Goal: Feedback & Contribution: Contribute content

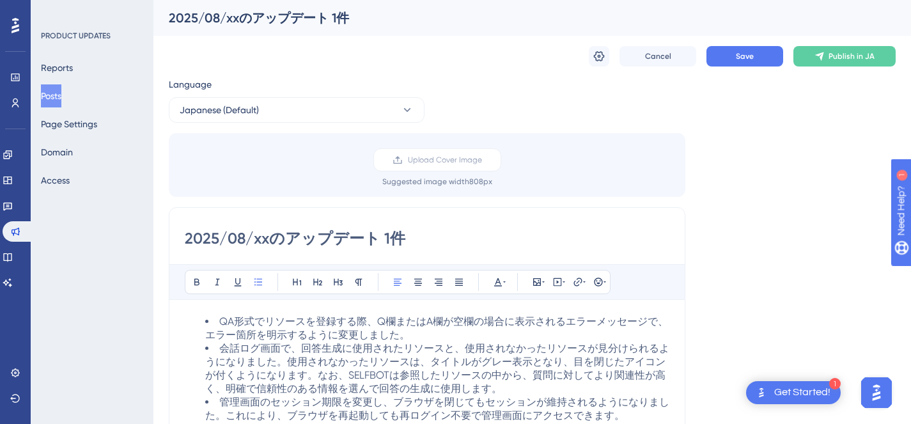
click at [61, 98] on button "Posts" at bounding box center [51, 95] width 20 height 23
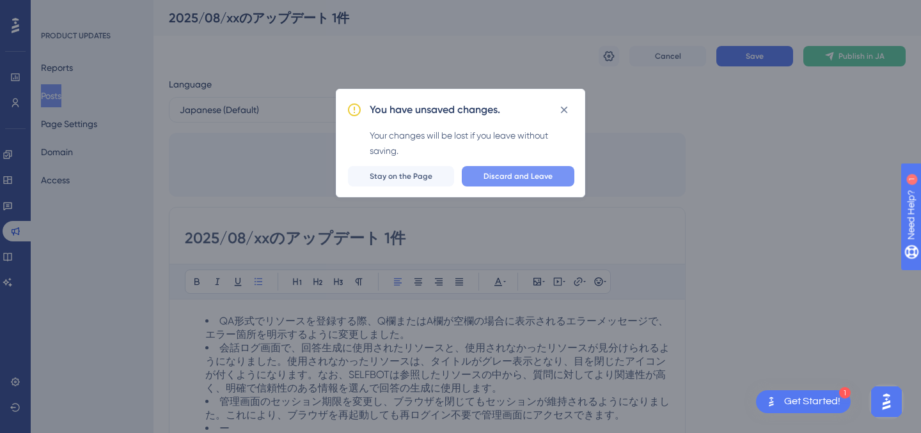
click at [506, 180] on span "Discard and Leave" at bounding box center [517, 176] width 69 height 10
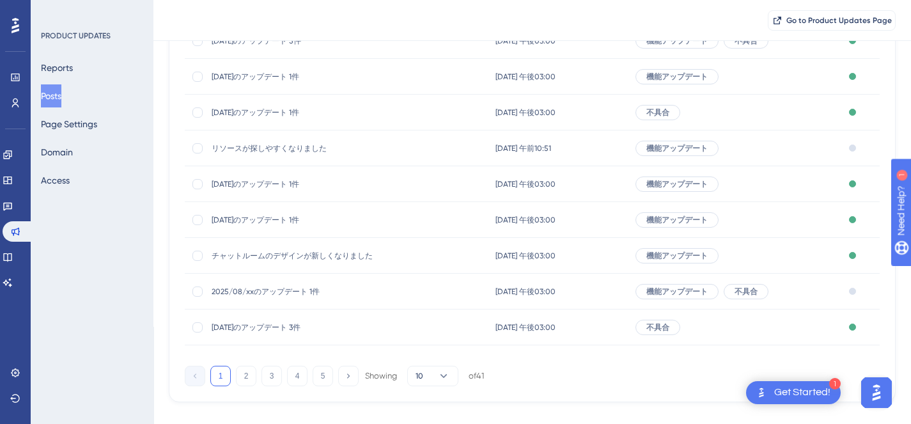
scroll to position [214, 0]
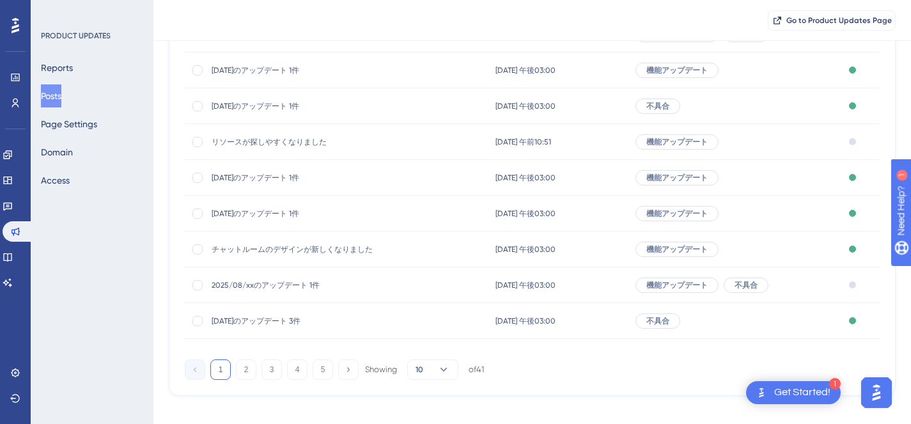
click at [294, 286] on span "2025/08/xxのアップデート 1件" at bounding box center [314, 285] width 205 height 10
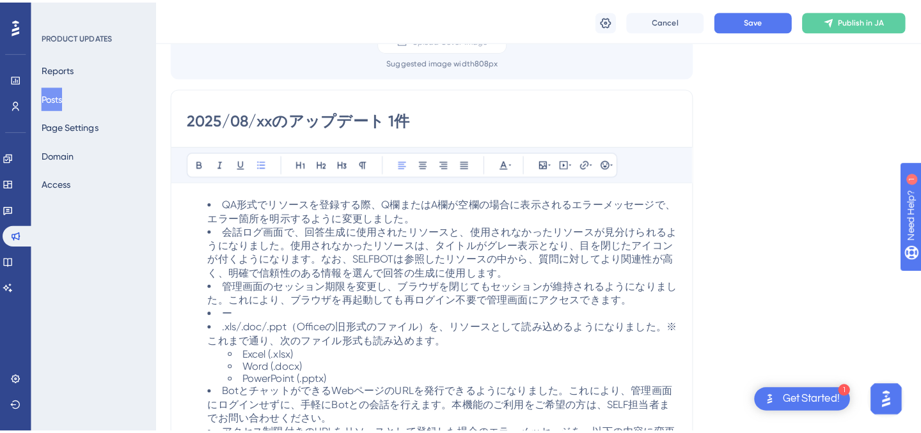
scroll to position [127, 0]
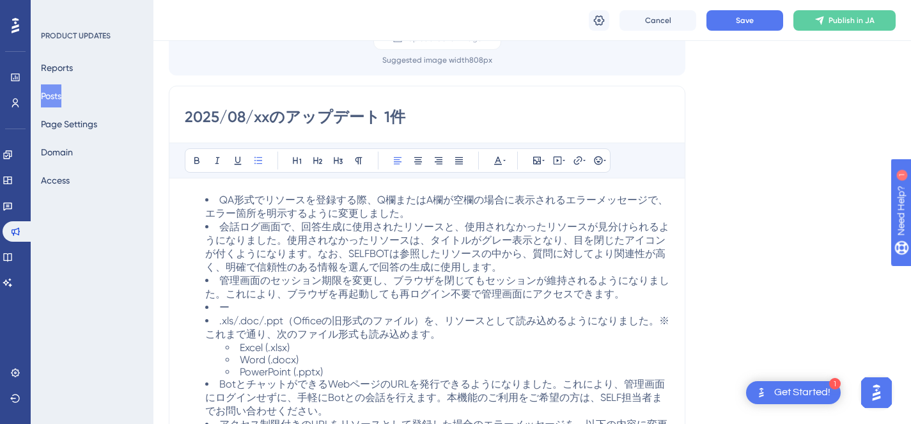
click at [59, 95] on button "Posts" at bounding box center [51, 95] width 20 height 23
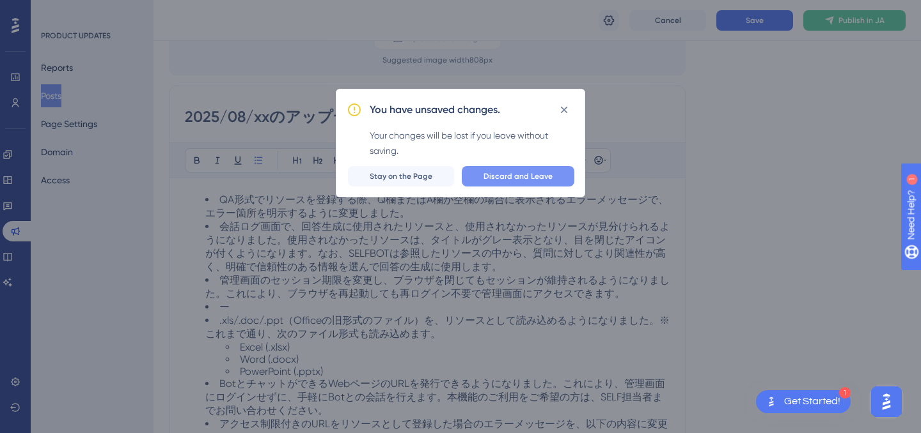
click at [498, 180] on span "Discard and Leave" at bounding box center [517, 176] width 69 height 10
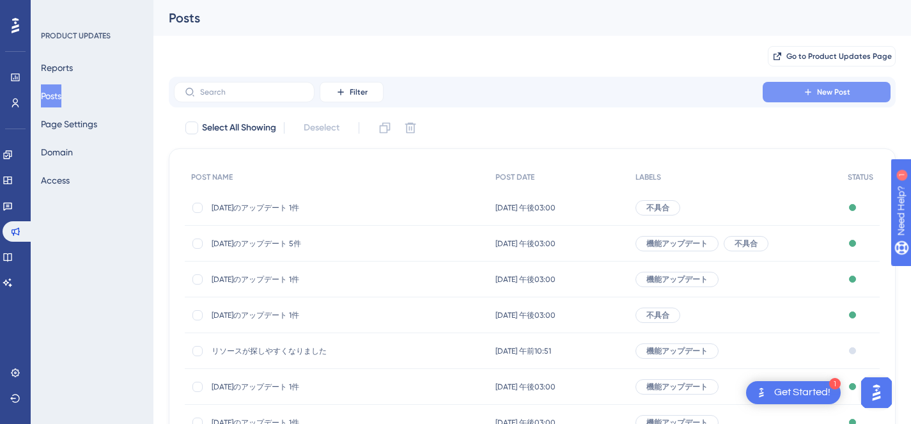
click at [820, 100] on button "New Post" at bounding box center [827, 92] width 128 height 20
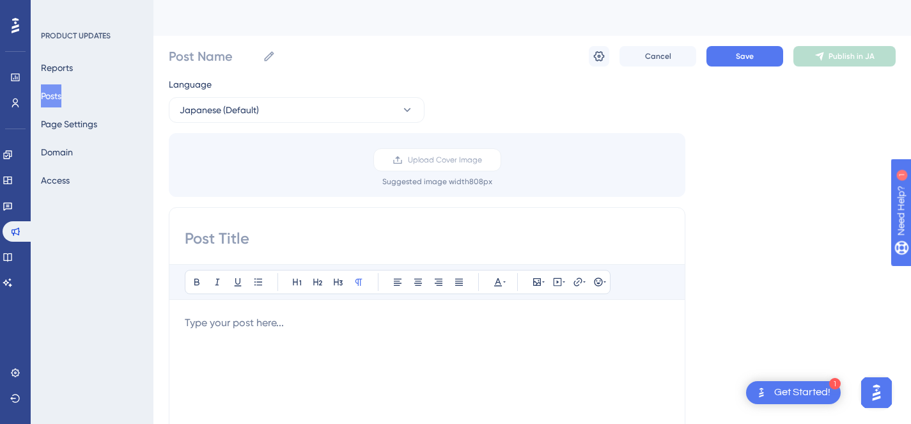
click at [320, 235] on input at bounding box center [427, 238] width 485 height 20
drag, startPoint x: 217, startPoint y: 239, endPoint x: 221, endPoint y: 233, distance: 7.1
click at [217, 240] on input at bounding box center [427, 238] width 485 height 20
paste input "2025/08/xxのアップデート 1件"
drag, startPoint x: 264, startPoint y: 242, endPoint x: 253, endPoint y: 241, distance: 11.6
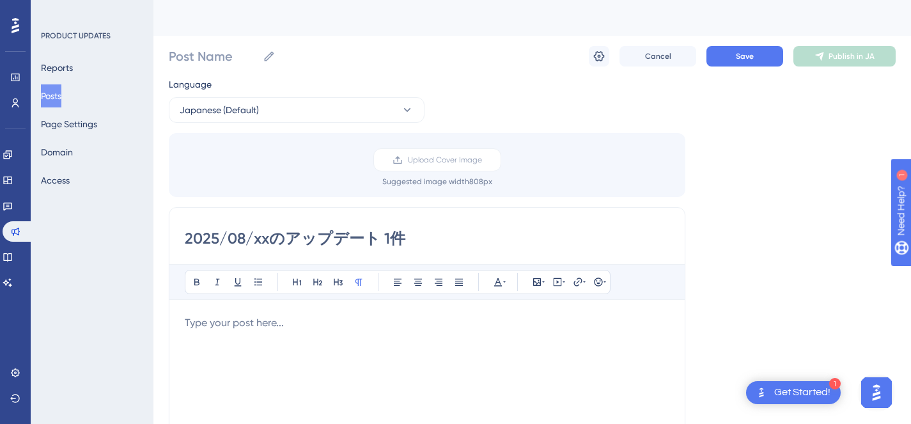
click at [253, 241] on input "2025/08/xxのアップデート 1件" at bounding box center [427, 238] width 485 height 20
drag, startPoint x: 253, startPoint y: 241, endPoint x: 262, endPoint y: 241, distance: 9.6
click at [262, 241] on input "2025/08/xxのアップデート 1件" at bounding box center [427, 238] width 485 height 20
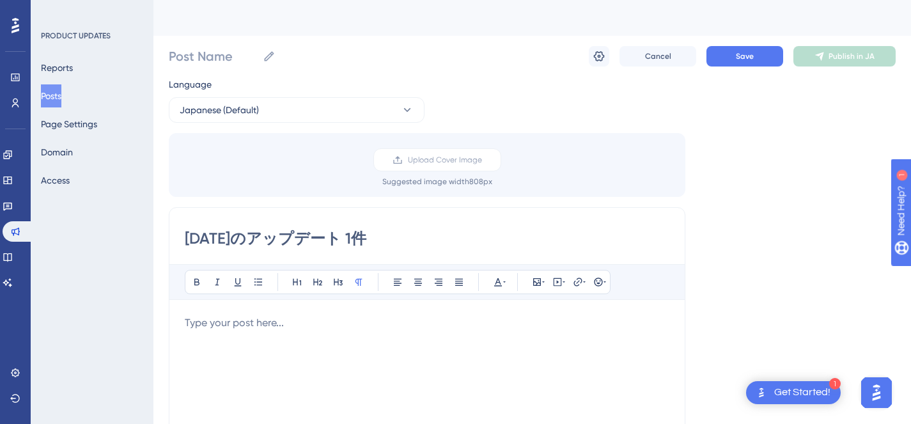
click at [348, 316] on p at bounding box center [427, 322] width 485 height 15
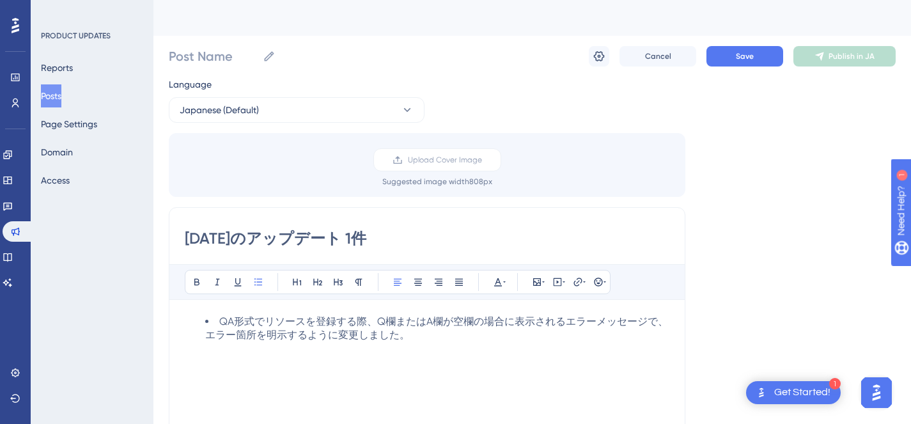
click at [203, 320] on ul "QA形式でリソースを登録する際、Q欄またはA欄が空欄の場合に表示されるエラーメッセージで、エラー箇所を明示するように変更しました。" at bounding box center [427, 328] width 485 height 27
click at [192, 329] on ul "QA形式でリソースを登録する際、Q欄またはA欄が空欄の場合に表示されるエラーメッセージで、エラー箇所を明示するように変更しました。" at bounding box center [427, 328] width 485 height 27
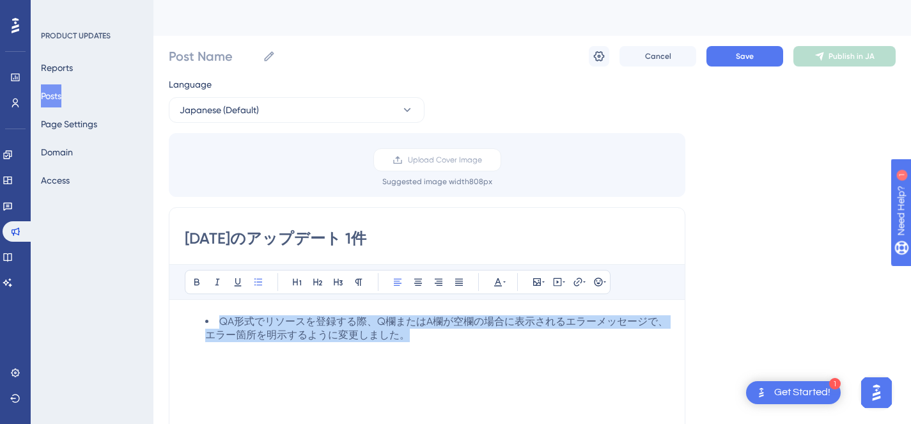
drag, startPoint x: 442, startPoint y: 341, endPoint x: 175, endPoint y: 316, distance: 268.3
click at [175, 316] on div "2025/08/12のアップデート 1件 Bold Italic Underline Bullet Point Heading 1 Heading 2 Hea…" at bounding box center [427, 409] width 517 height 405
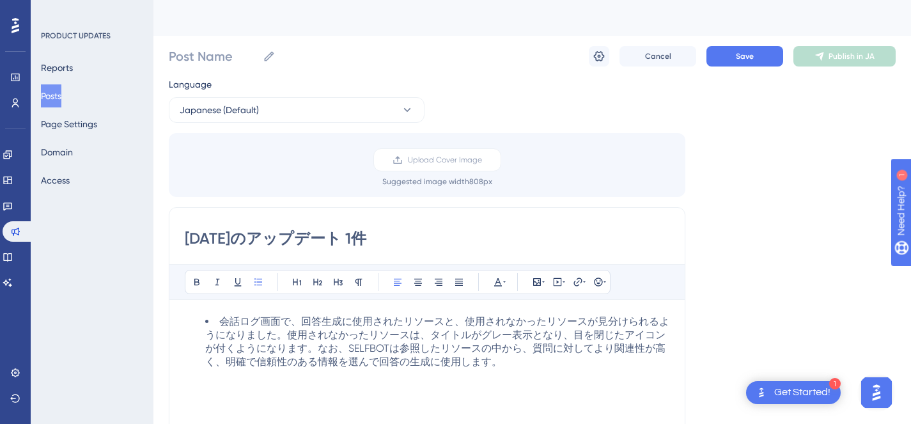
click at [205, 324] on li "会話ログ画面で、回答生成に使用されたリソースと、使用されなかったリソースが見分けられるようになりました。使用されなかったリソースは、タイトルがグレー表示となり…" at bounding box center [437, 342] width 464 height 54
click at [534, 369] on li "会話ログ画面で、回答生成に使用されたリソースと、使用されなかったリソースが見分けられるようになりました。使用されなかったリソースは、タイトルがグレー表示となり…" at bounding box center [437, 342] width 464 height 54
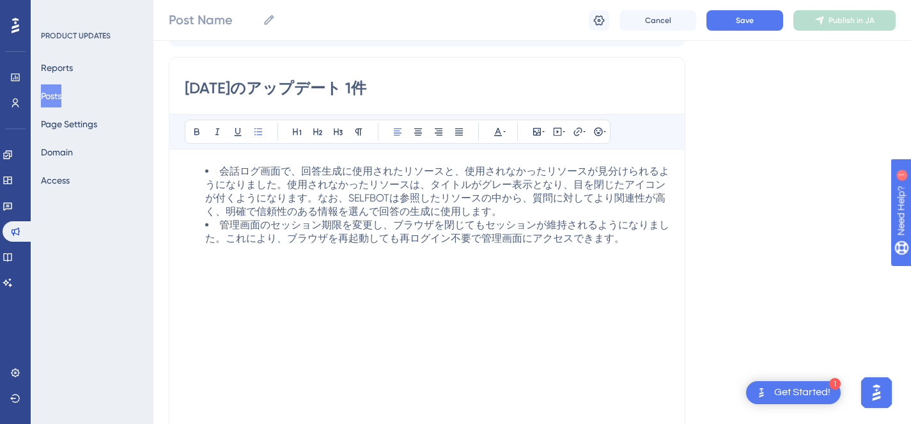
scroll to position [156, 0]
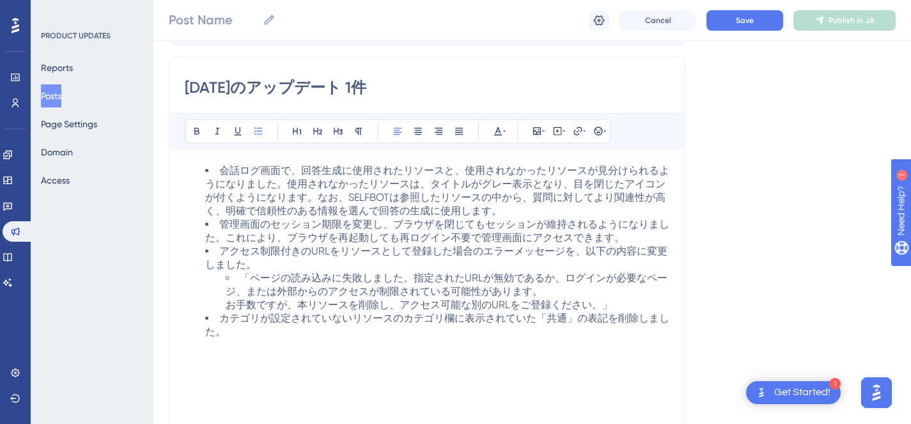
click at [228, 339] on li "カテゴリが設定されていないリソースのカテゴリ欄に表示されていた「共通」の表記を削除しました。" at bounding box center [437, 325] width 464 height 27
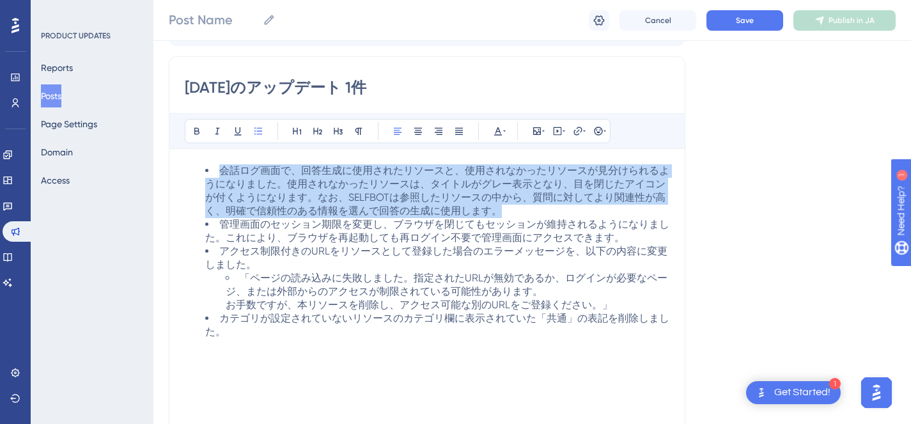
drag, startPoint x: 220, startPoint y: 171, endPoint x: 663, endPoint y: 212, distance: 444.9
click at [663, 212] on li "会話ログ画面で、回答生成に使用されたリソースと、使用されなかったリソースが見分けられるようになりました。使用されなかったリソースは、タイトルがグレー表示となり…" at bounding box center [437, 191] width 464 height 54
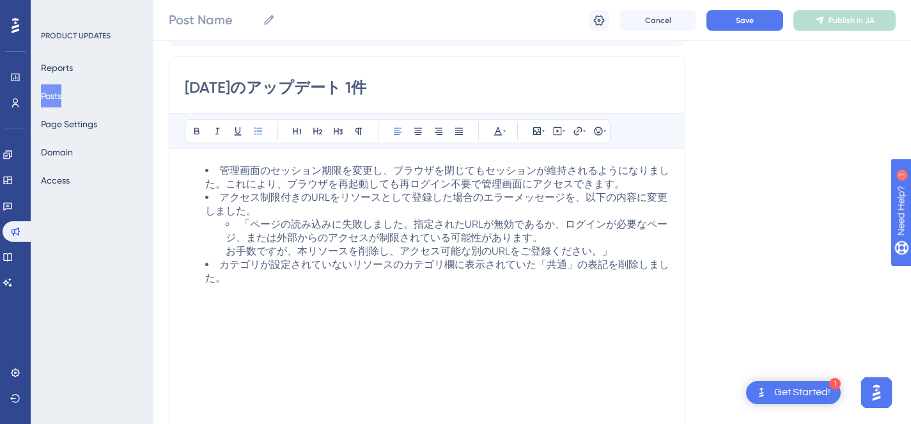
click at [457, 275] on span "カテゴリが設定されていないリソースのカテゴリ欄に表示されていた「共通」の表記を削除しました。" at bounding box center [437, 271] width 464 height 26
click at [377, 285] on li "カテゴリが設定されていないリソースのカテゴリ欄に表示されていた「共通」の表記を削除しました。" at bounding box center [437, 271] width 464 height 27
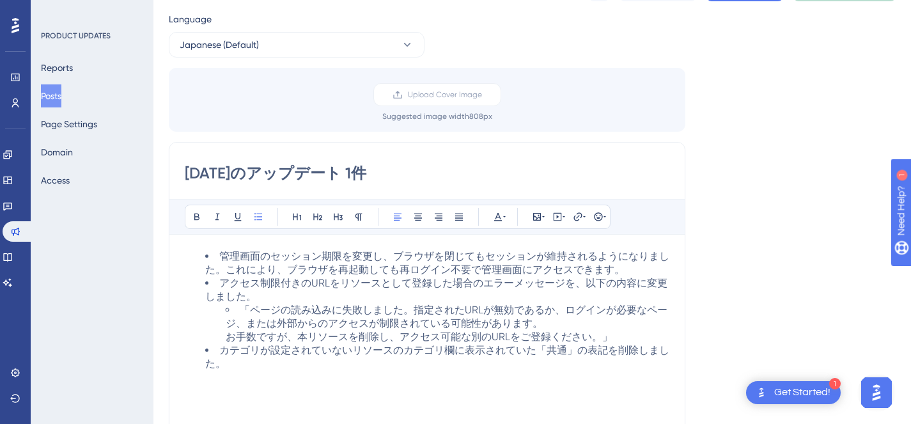
scroll to position [0, 0]
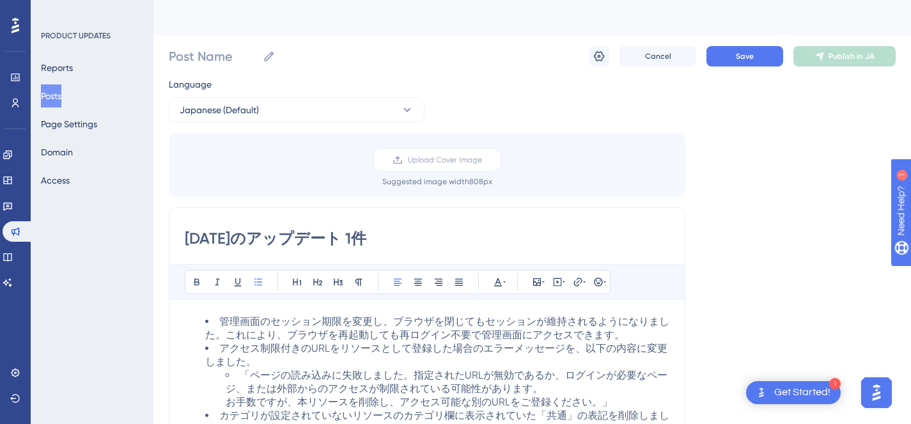
click at [378, 237] on input "2025/08/12のアップデート 1件" at bounding box center [427, 238] width 485 height 20
type input "2025/08/12のアップデート 3件"
click at [732, 61] on button "Save" at bounding box center [744, 56] width 77 height 20
click at [259, 58] on label "Post Name" at bounding box center [222, 56] width 107 height 23
click at [258, 58] on input "Post Name" at bounding box center [213, 56] width 89 height 18
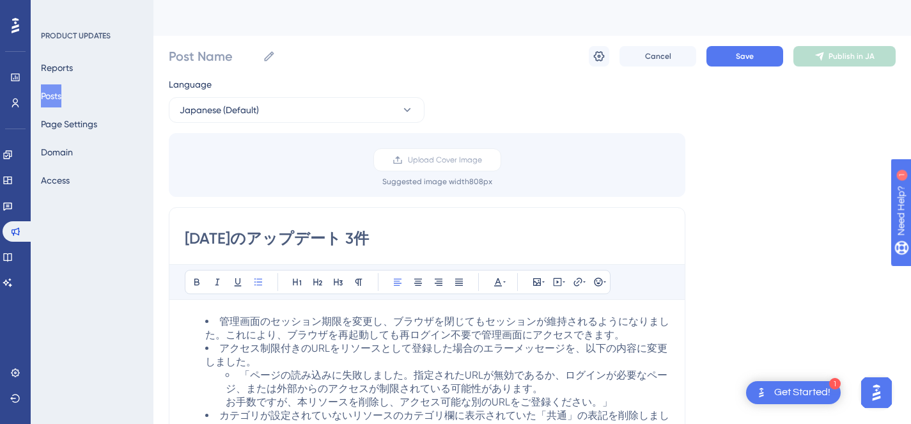
drag, startPoint x: 408, startPoint y: 240, endPoint x: 185, endPoint y: 222, distance: 223.8
click at [185, 222] on div "2025/08/12のアップデート 3件 Bold Italic Underline Bullet Point Heading 1 Heading 2 Hea…" at bounding box center [427, 409] width 517 height 405
click at [214, 57] on input "Post Name" at bounding box center [213, 56] width 89 height 18
paste input "2025/08/12のアップデート 3件"
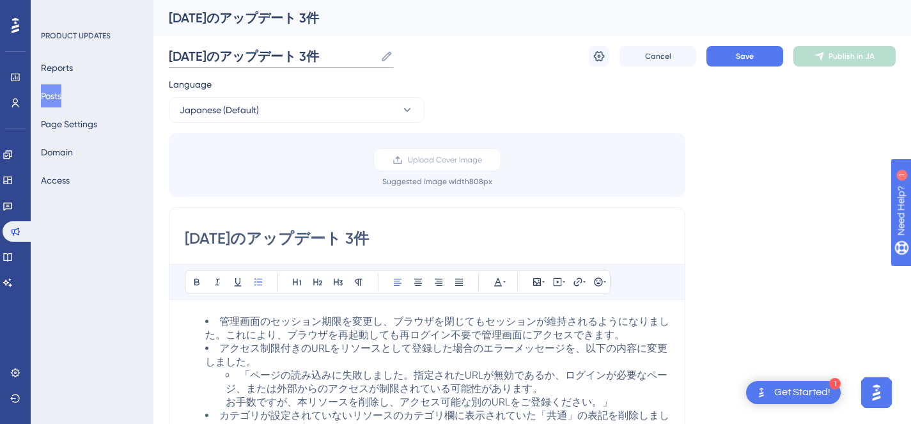
type input "2025/08/12のアップデート 3件"
click at [511, 327] on span "管理画面のセッション期限を変更し、ブラウザを閉じてもセッションが維持されるようになりました。これにより、ブラウザを再起動しても再ログイン不要で管理画面にアクセ…" at bounding box center [437, 328] width 464 height 26
click at [735, 49] on button "Save" at bounding box center [744, 56] width 77 height 20
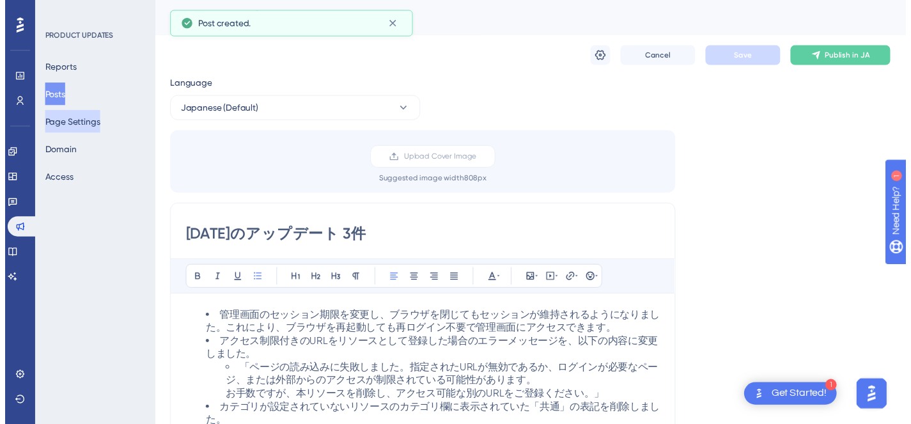
scroll to position [19, 0]
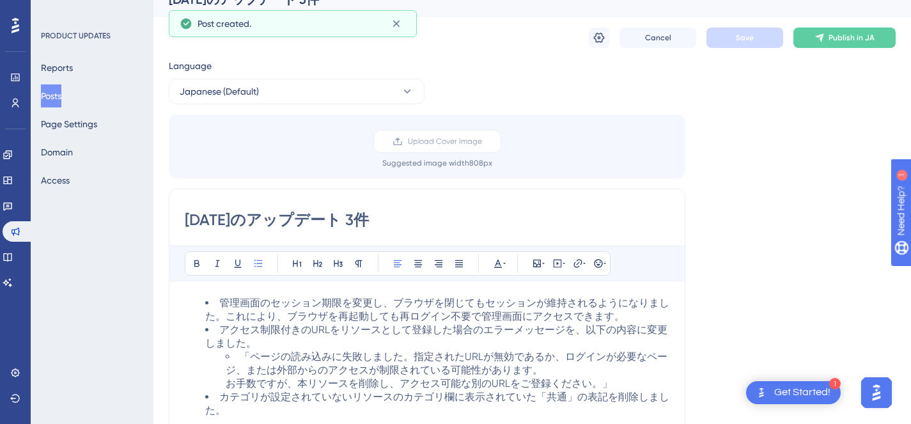
click at [61, 100] on button "Posts" at bounding box center [51, 95] width 20 height 23
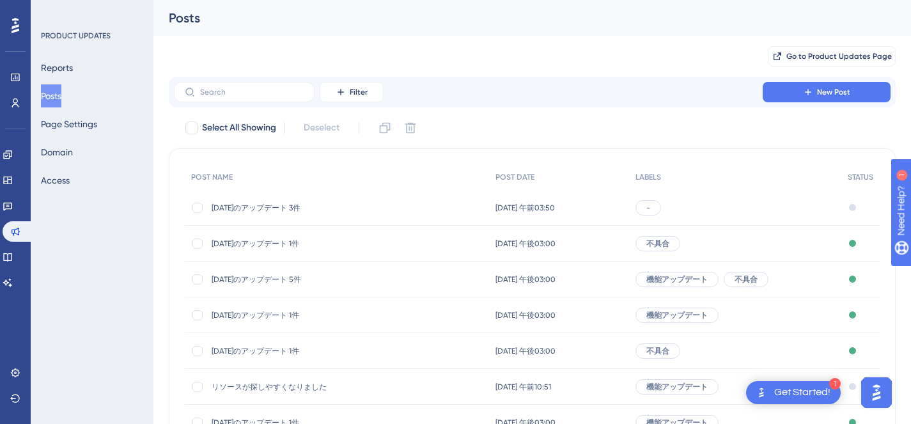
click at [660, 210] on div "-" at bounding box center [648, 207] width 26 height 15
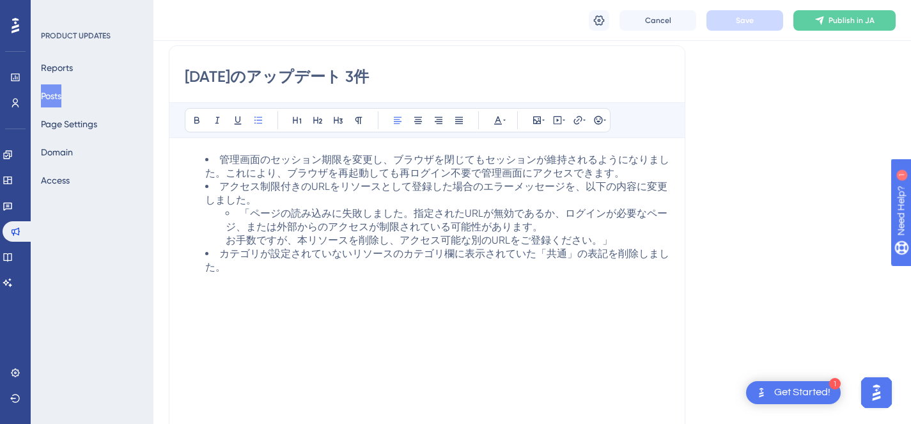
scroll to position [162, 0]
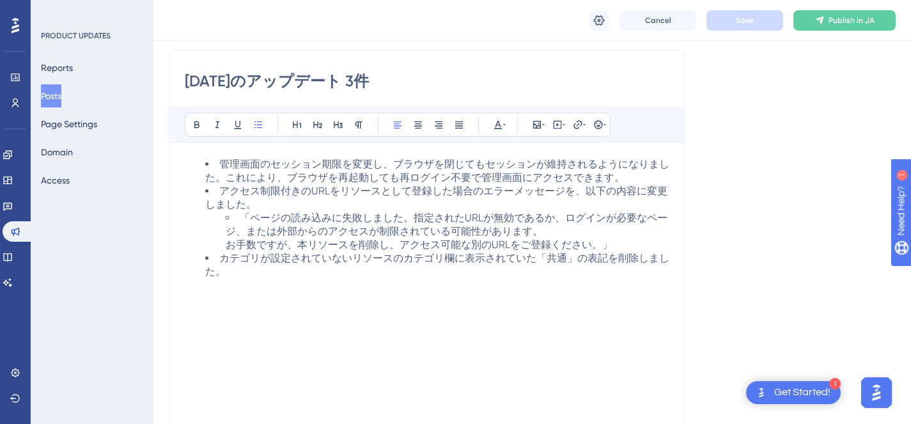
click at [628, 185] on li "管理画面のセッション期限を変更し、ブラウザを閉じてもセッションが維持されるようになりました。これにより、ブラウザを再起動しても再ログイン不要で管理画面にアクセ…" at bounding box center [437, 171] width 464 height 27
click at [57, 99] on button "Posts" at bounding box center [51, 95] width 20 height 23
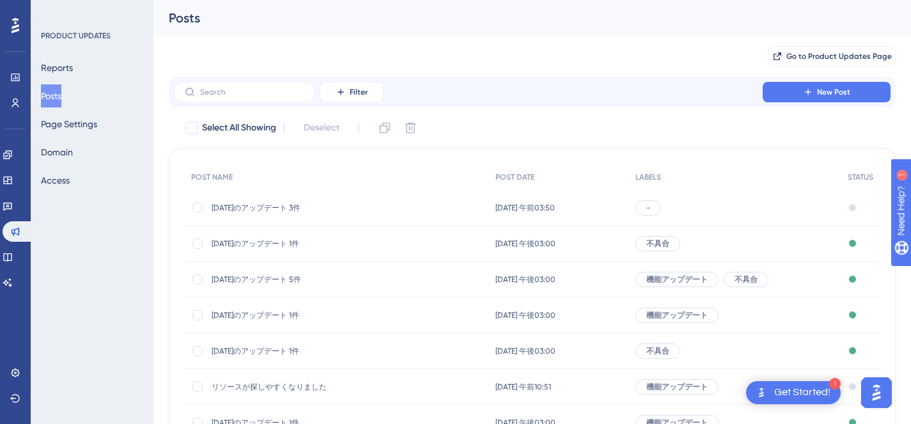
click at [292, 281] on span "[DATE]のアップデート 5件" at bounding box center [314, 279] width 205 height 10
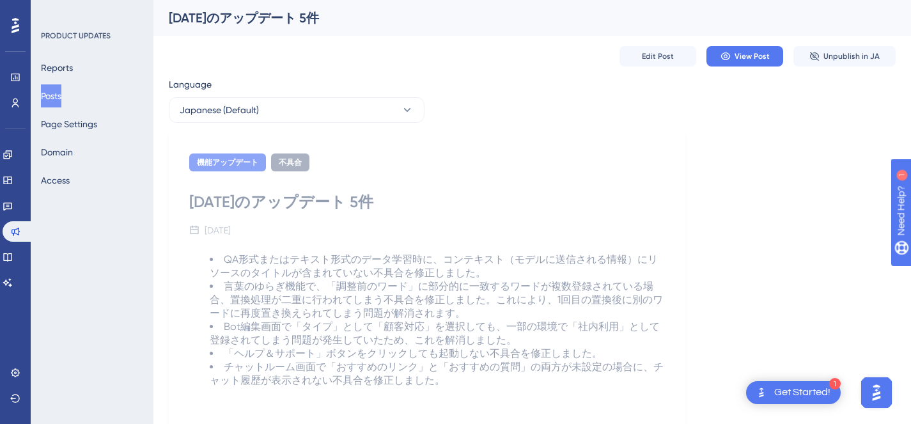
click at [59, 99] on button "Posts" at bounding box center [51, 95] width 20 height 23
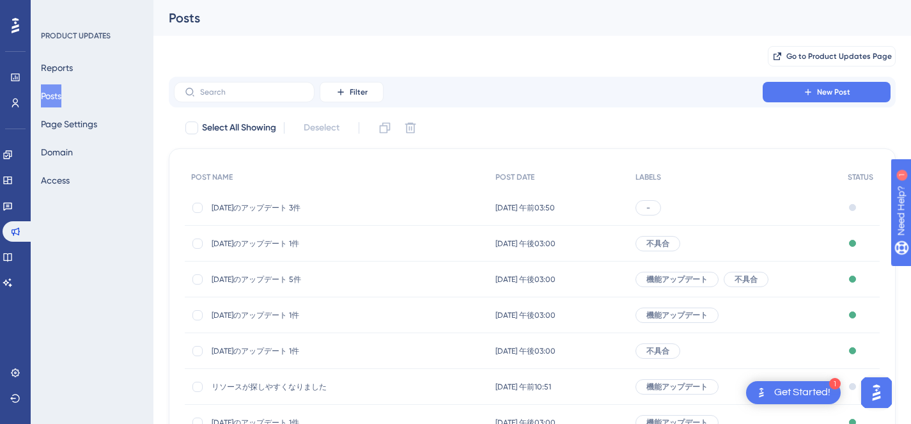
click at [263, 205] on span "2025/08/12のアップデート 3件" at bounding box center [314, 208] width 205 height 10
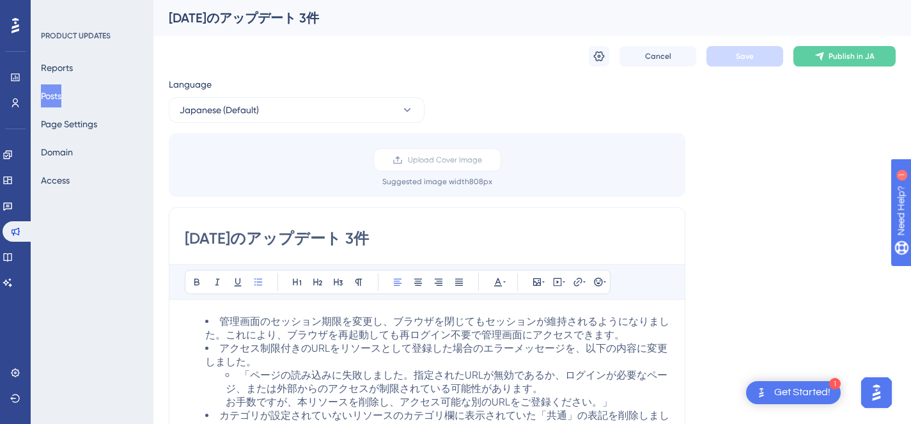
scroll to position [19, 0]
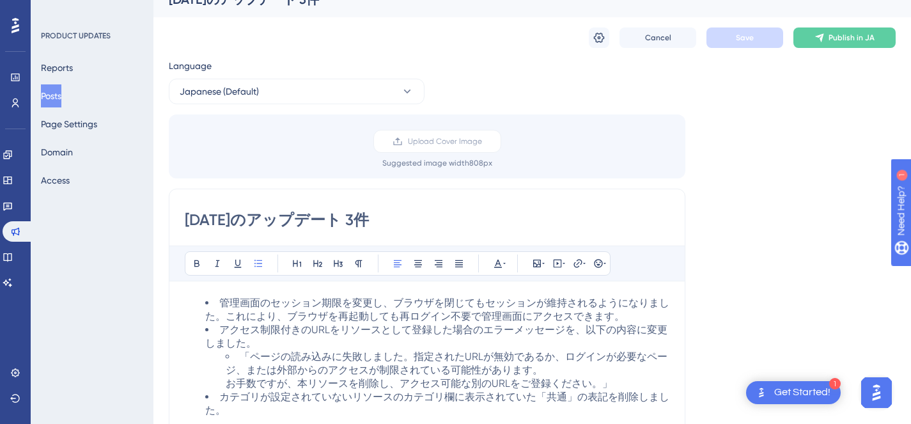
click at [246, 237] on div "2025/08/12のアップデート 3件 Bold Italic Underline Bullet Point Heading 1 Heading 2 Hea…" at bounding box center [427, 391] width 517 height 405
click at [347, 221] on input "2025/08/12のアップデート 3件" at bounding box center [427, 220] width 485 height 20
click at [464, 218] on input "2025/08/12のアップデート 3件" at bounding box center [427, 220] width 485 height 20
click at [598, 37] on icon at bounding box center [599, 38] width 11 height 10
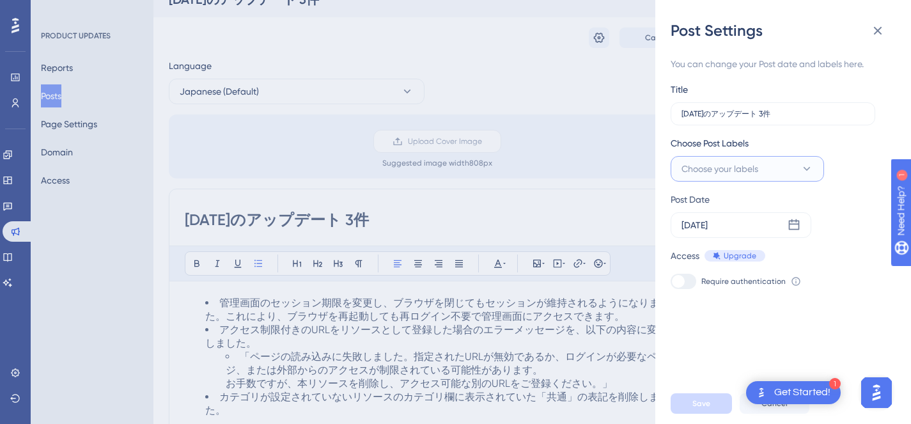
click at [746, 176] on button "Choose your labels" at bounding box center [747, 169] width 153 height 26
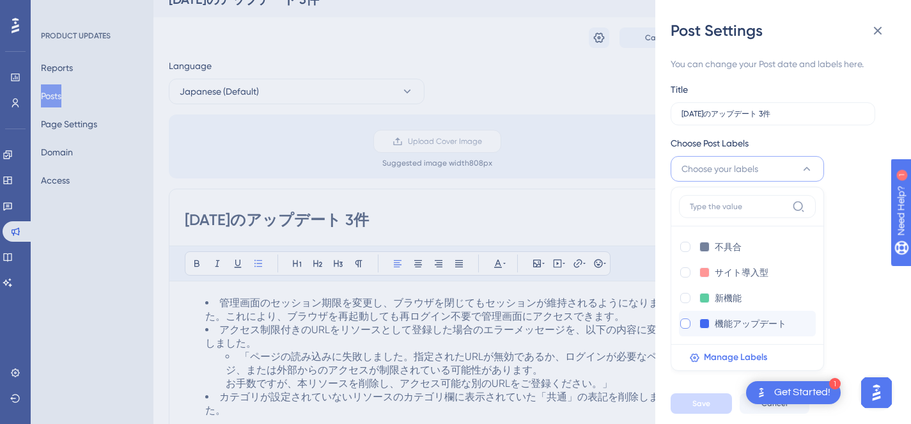
click at [683, 323] on div at bounding box center [685, 323] width 10 height 10
checkbox input "true"
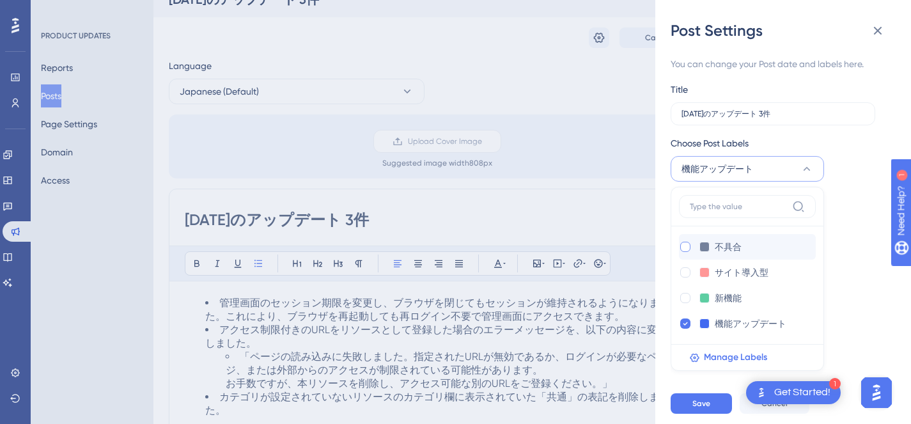
click at [686, 247] on div at bounding box center [685, 247] width 10 height 10
checkbox input "true"
click at [723, 414] on button "Save" at bounding box center [701, 403] width 61 height 20
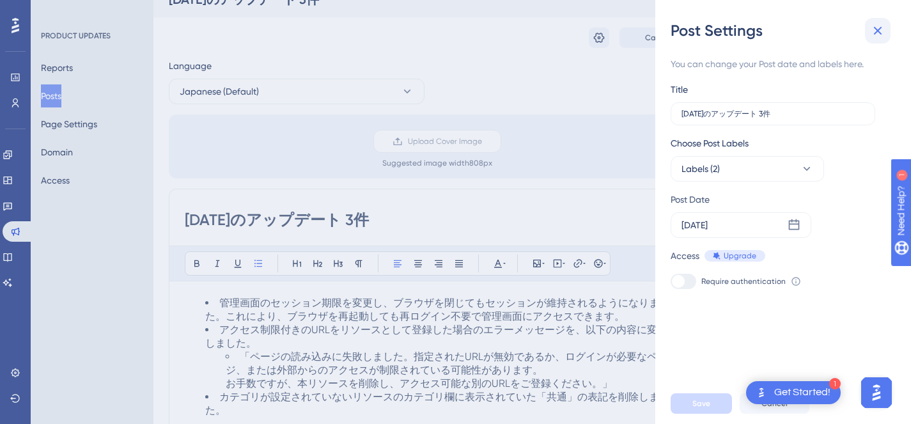
click at [873, 38] on icon at bounding box center [877, 30] width 15 height 15
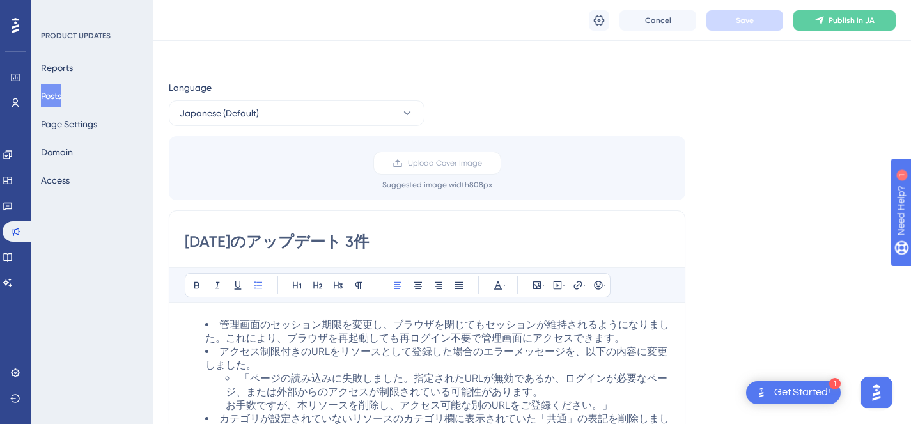
scroll to position [0, 0]
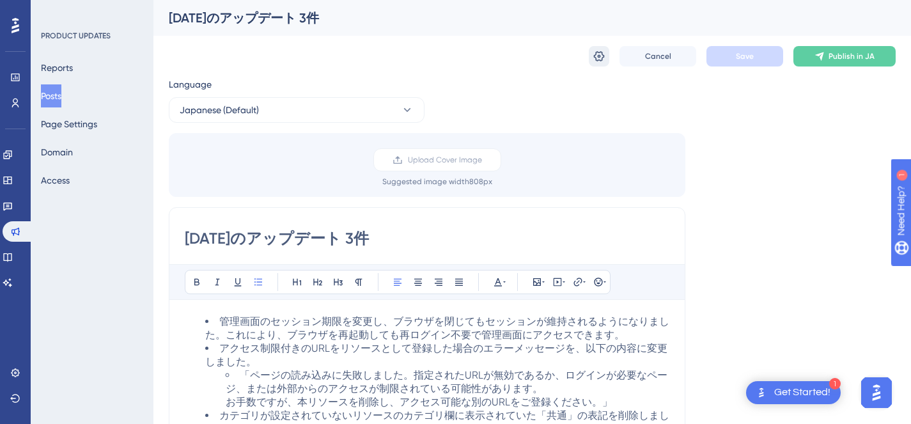
click at [598, 58] on icon at bounding box center [599, 56] width 13 height 13
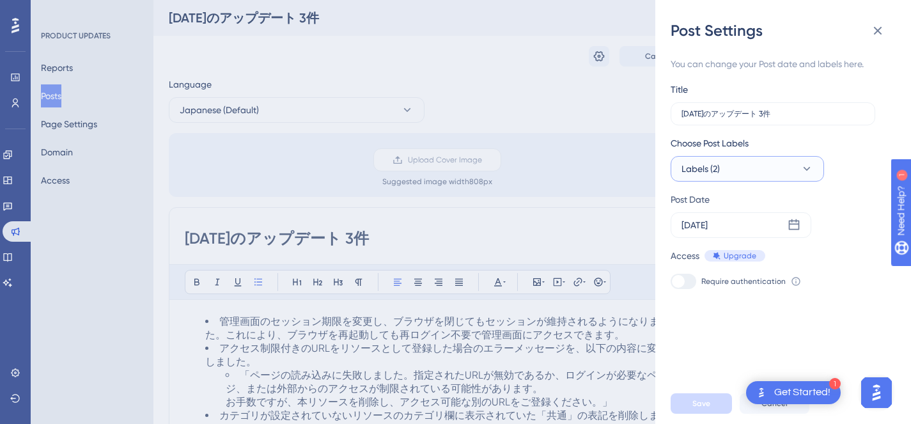
click at [738, 168] on button "Labels (2)" at bounding box center [747, 169] width 153 height 26
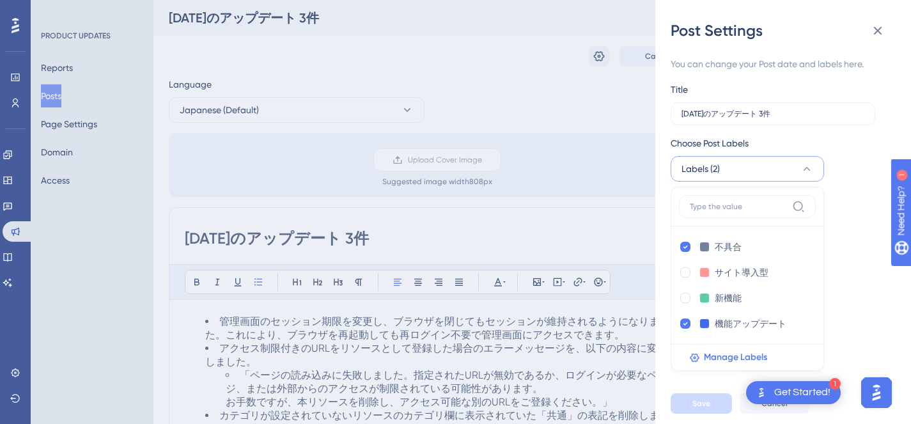
click at [518, 123] on div "Post Settings You can change your Post date and labels here. Title 2025/08/12のア…" at bounding box center [455, 212] width 911 height 424
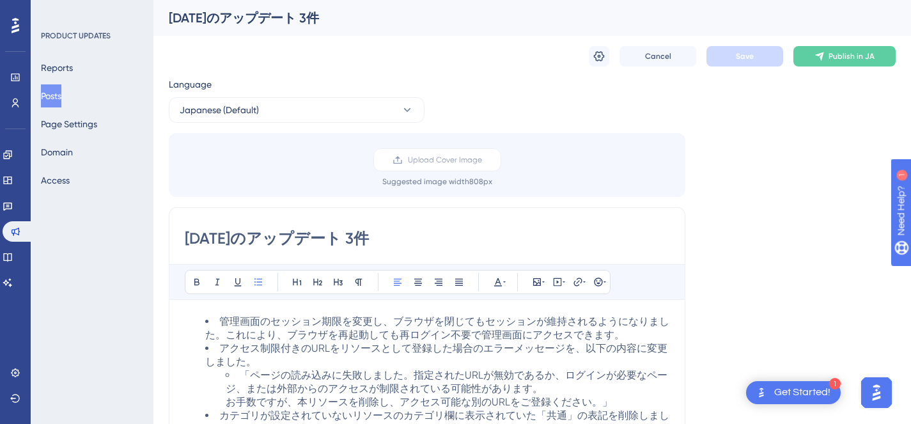
click at [61, 99] on button "Posts" at bounding box center [51, 95] width 20 height 23
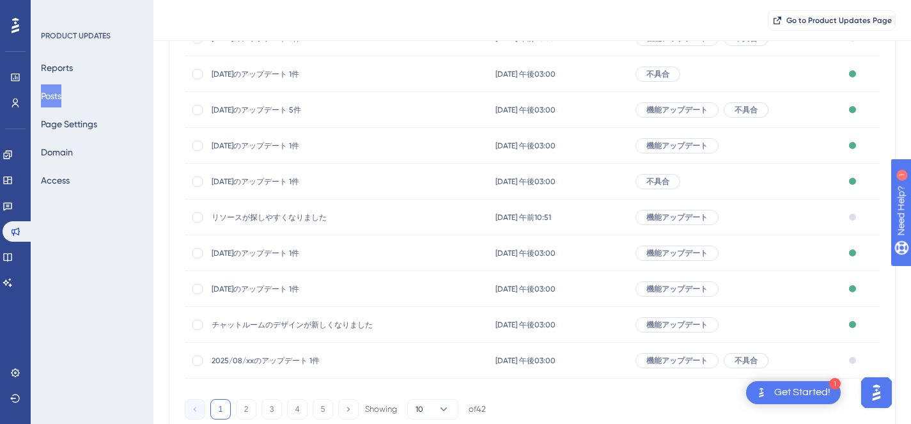
scroll to position [141, 0]
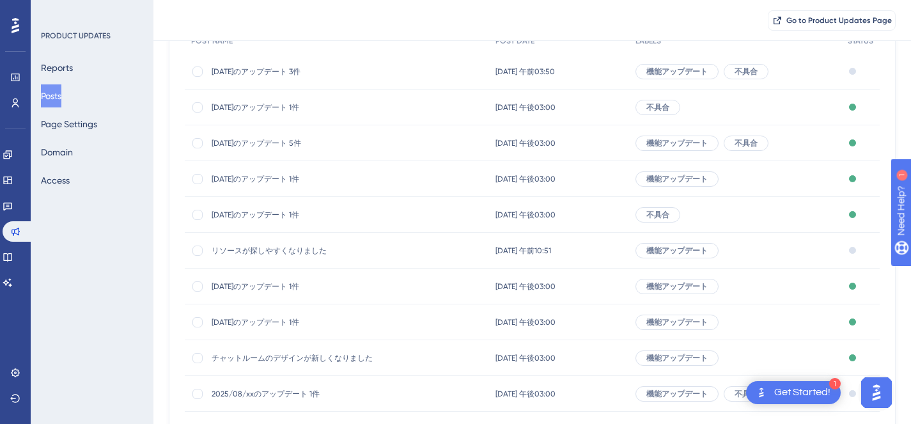
click at [297, 147] on span "[DATE]のアップデート 5件" at bounding box center [314, 143] width 205 height 10
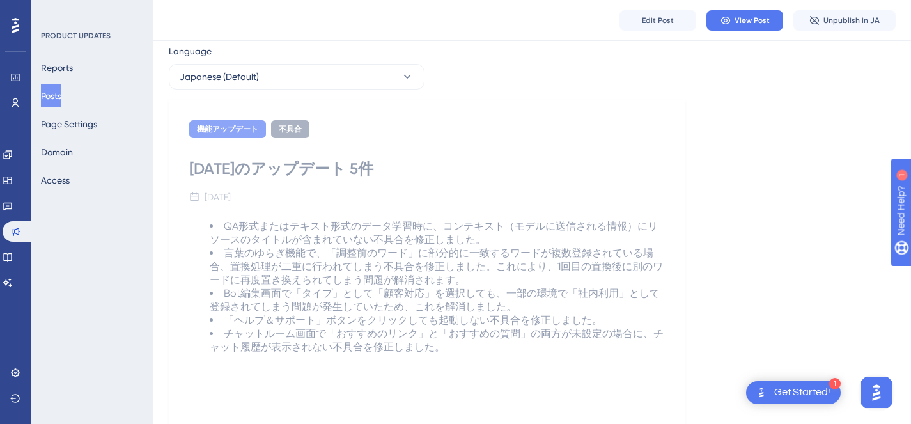
scroll to position [73, 0]
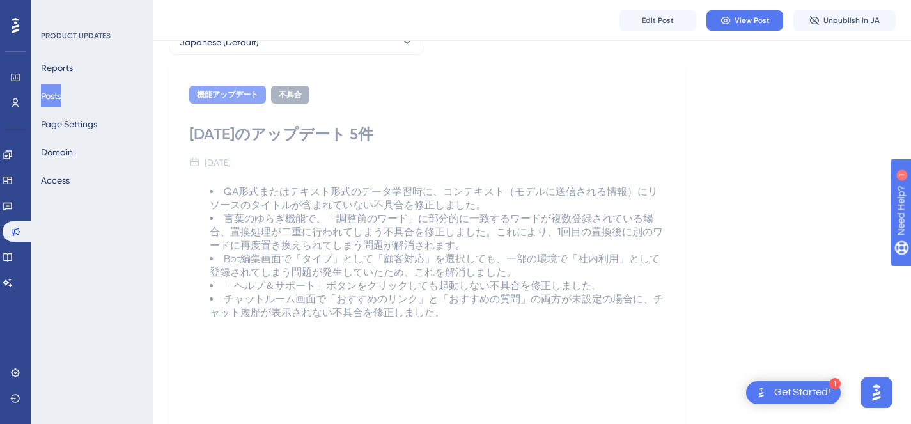
click at [61, 97] on button "Posts" at bounding box center [51, 95] width 20 height 23
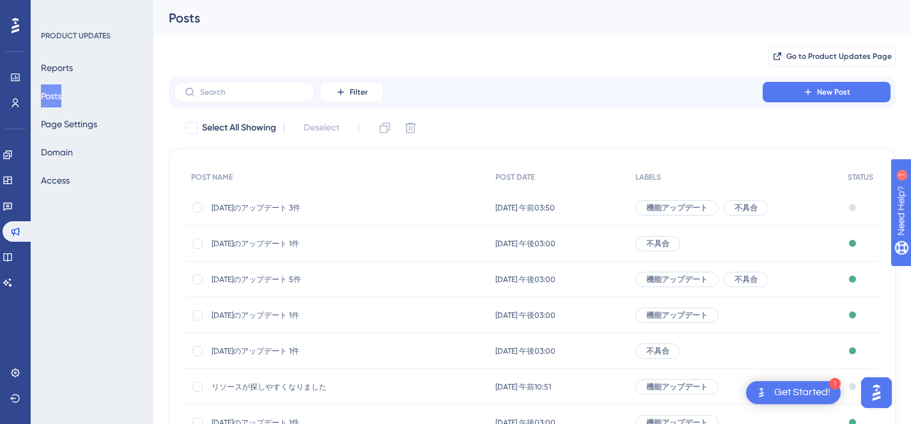
click at [299, 207] on span "2025/08/12のアップデート 3件" at bounding box center [314, 208] width 205 height 10
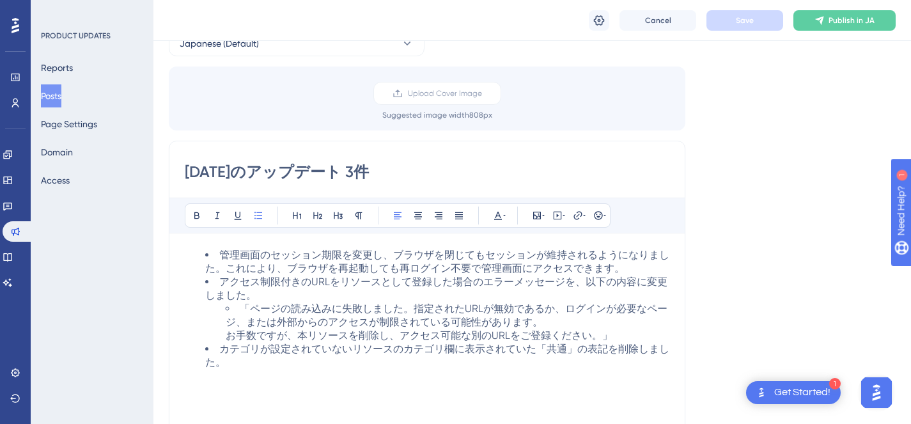
scroll to position [73, 0]
click at [591, 16] on button at bounding box center [599, 20] width 20 height 20
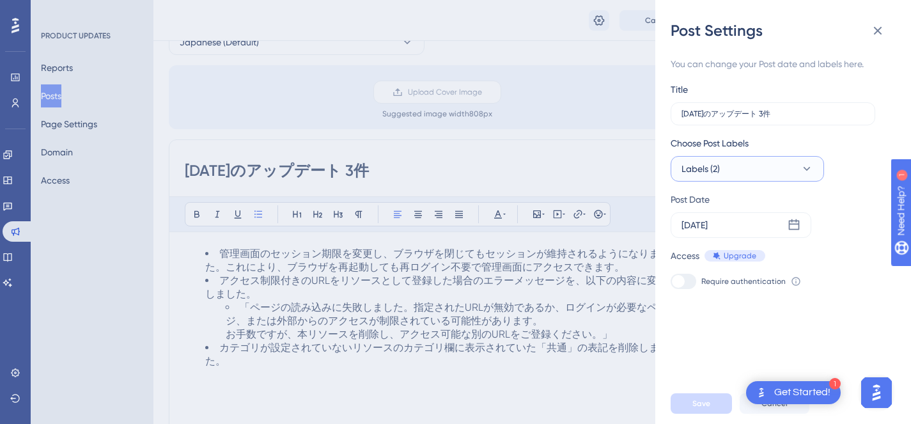
click at [793, 176] on button "Labels (2)" at bounding box center [747, 169] width 153 height 26
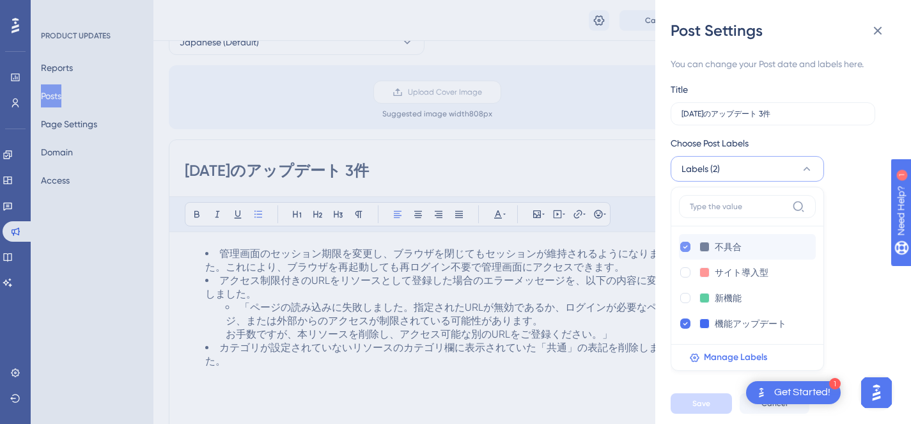
click at [685, 249] on icon at bounding box center [685, 246] width 5 height 9
checkbox input "false"
click at [704, 414] on button "Save" at bounding box center [701, 403] width 61 height 20
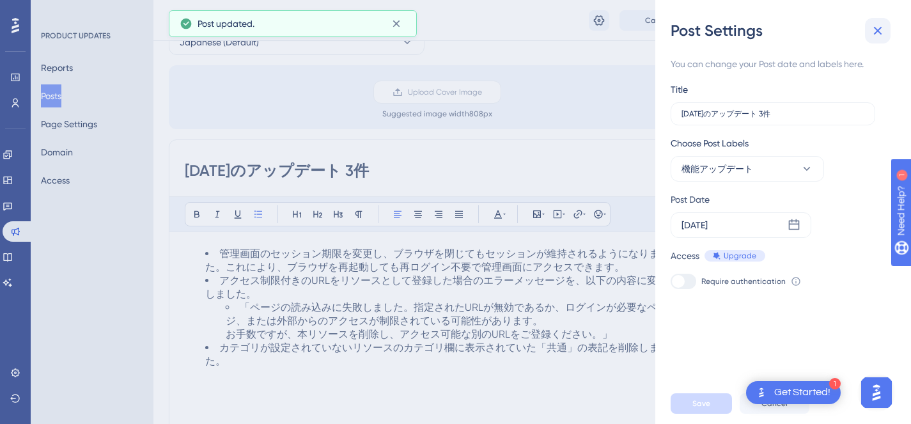
click at [873, 38] on icon at bounding box center [877, 30] width 15 height 15
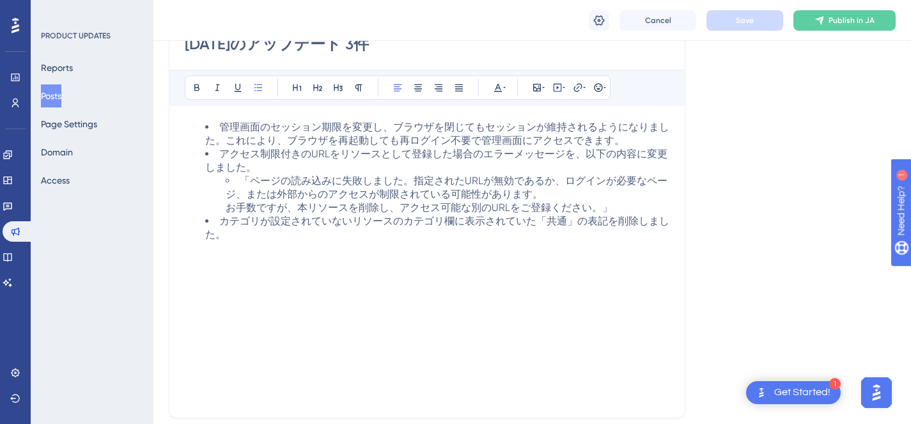
scroll to position [187, 0]
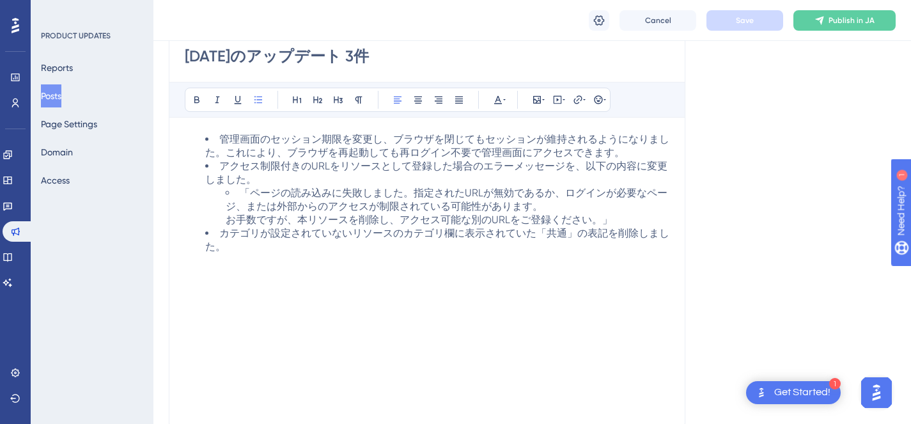
click at [629, 158] on li "管理画面のセッション期限を変更し、ブラウザを閉じてもセッションが維持されるようになりました。これにより、ブラウザを再起動しても再ログイン不要で管理画面にアクセ…" at bounding box center [437, 146] width 464 height 27
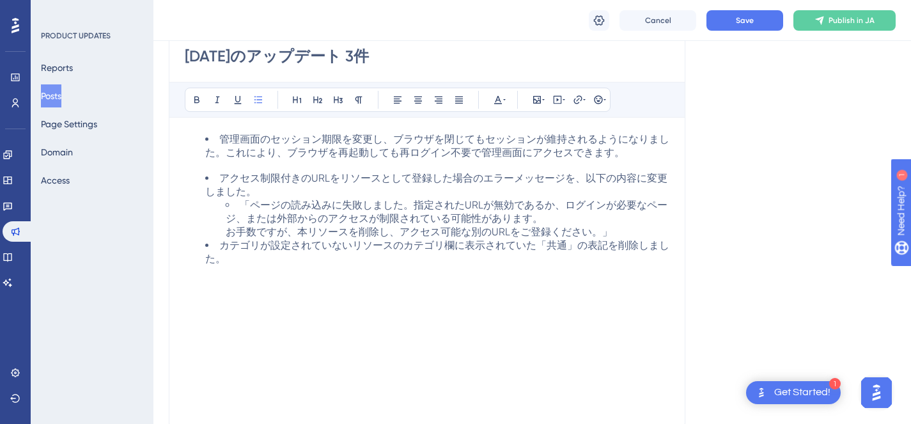
click at [616, 239] on li "「ページの読み込みに失敗しました。指定されたURLが無効であるか、ログインが必要なページ、または外部からのアクセスが制限されている可能性があります。 お手数で…" at bounding box center [448, 219] width 444 height 40
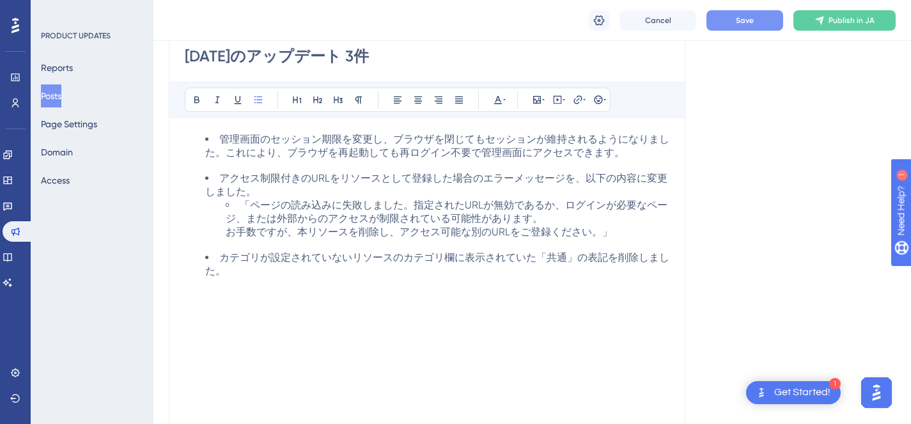
click at [728, 29] on button "Save" at bounding box center [744, 20] width 77 height 20
click at [596, 238] on span "お手数ですが、本リソースを削除し、アクセス可能な別のURLをご登録ください。」" at bounding box center [419, 232] width 387 height 12
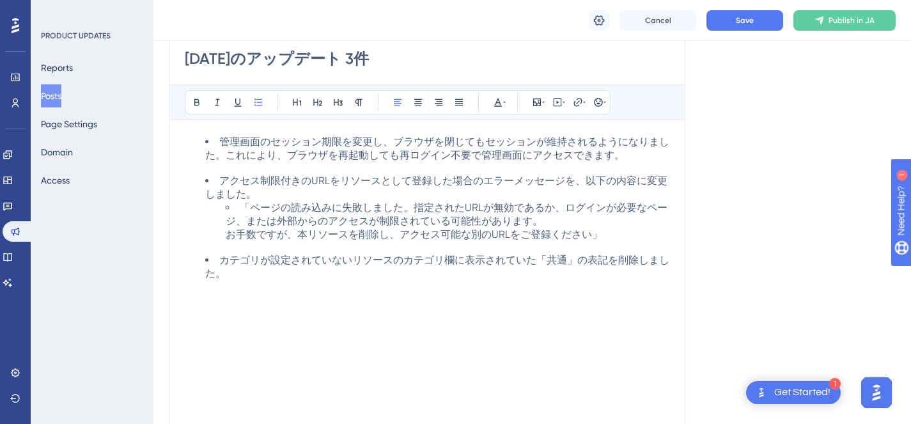
click at [370, 279] on span "カテゴリが設定されていないリソースのカテゴリ欄に表示されていた「共通」の表記を削除しました。" at bounding box center [437, 267] width 464 height 26
click at [831, 26] on button "Publish in JA" at bounding box center [844, 20] width 102 height 20
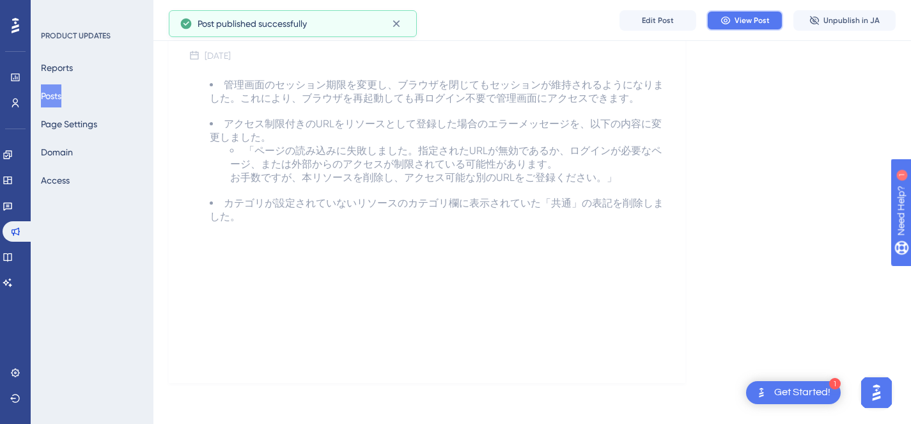
click at [724, 20] on icon at bounding box center [725, 21] width 9 height 8
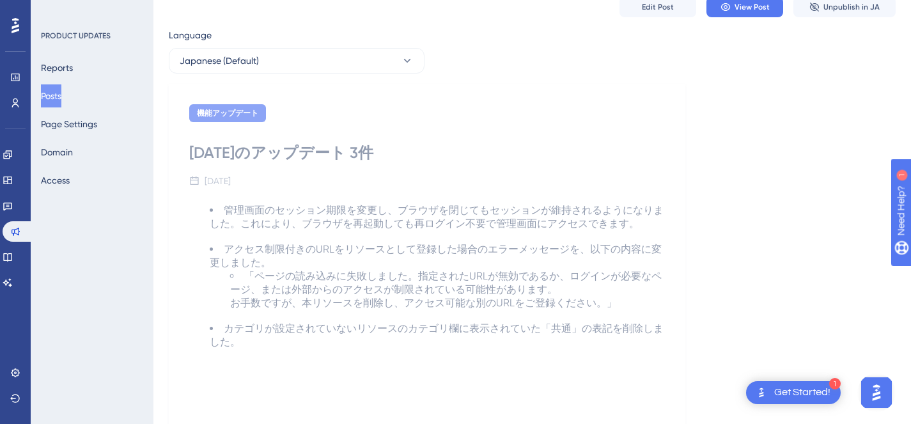
scroll to position [0, 0]
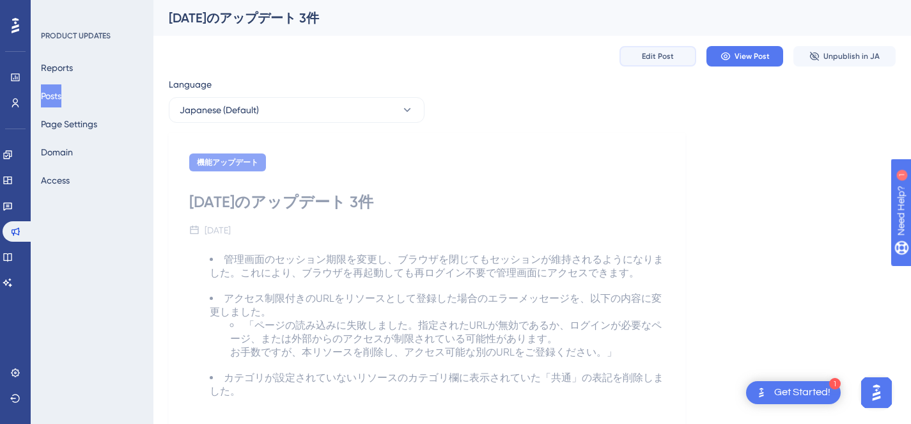
click at [665, 52] on span "Edit Post" at bounding box center [658, 56] width 32 height 10
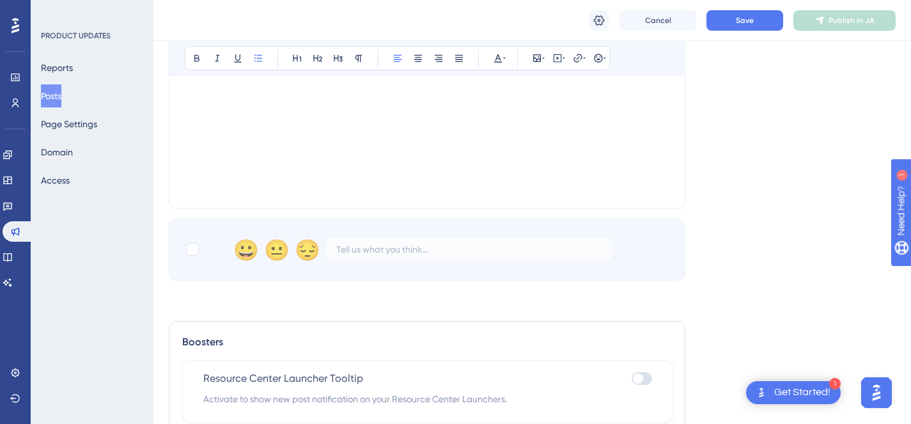
scroll to position [410, 0]
click at [191, 248] on div at bounding box center [192, 248] width 13 height 13
checkbox input "true"
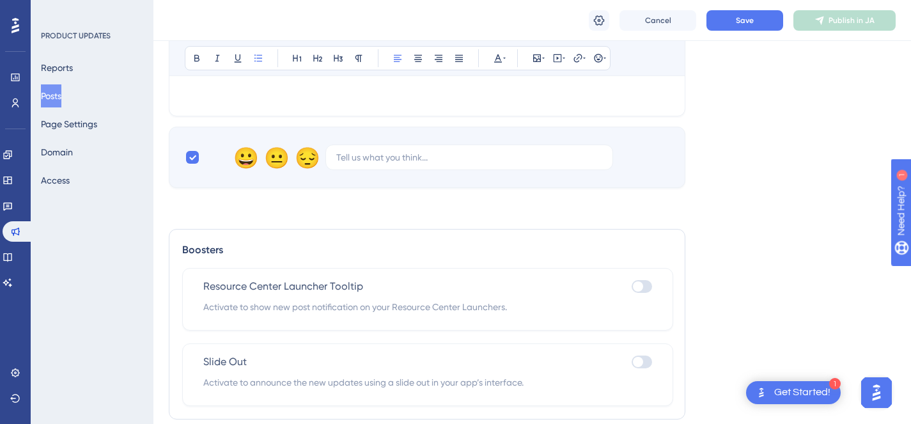
scroll to position [548, 0]
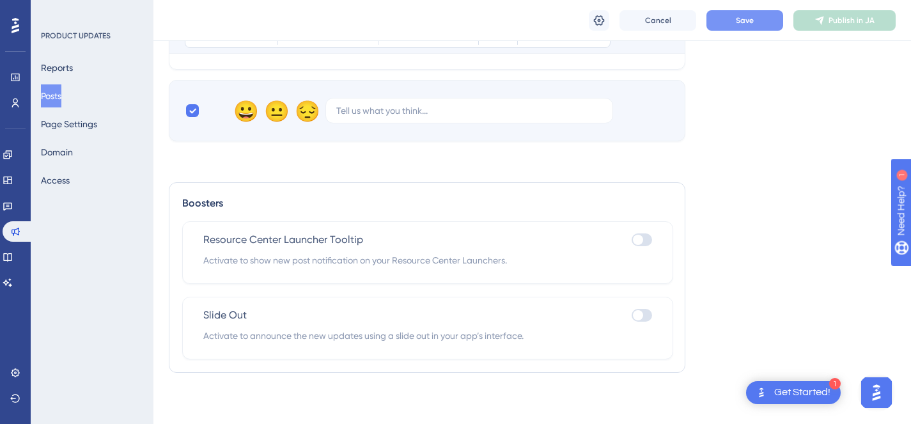
click at [734, 24] on button "Save" at bounding box center [744, 20] width 77 height 20
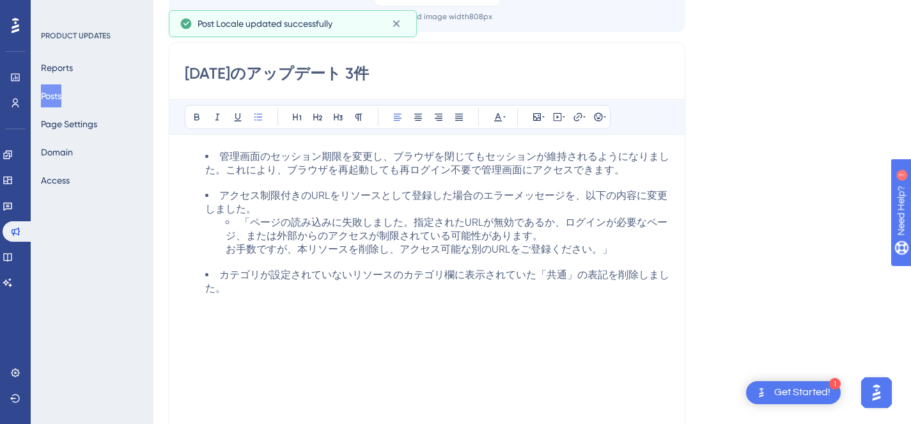
scroll to position [0, 0]
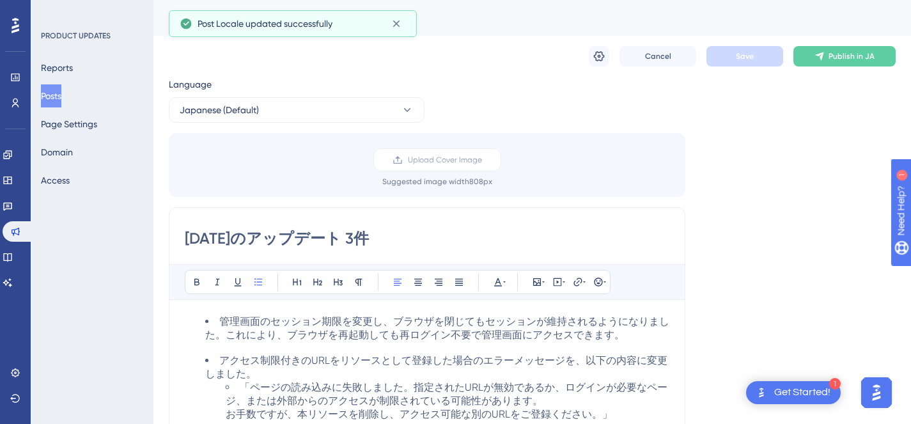
click at [61, 95] on button "Posts" at bounding box center [51, 95] width 20 height 23
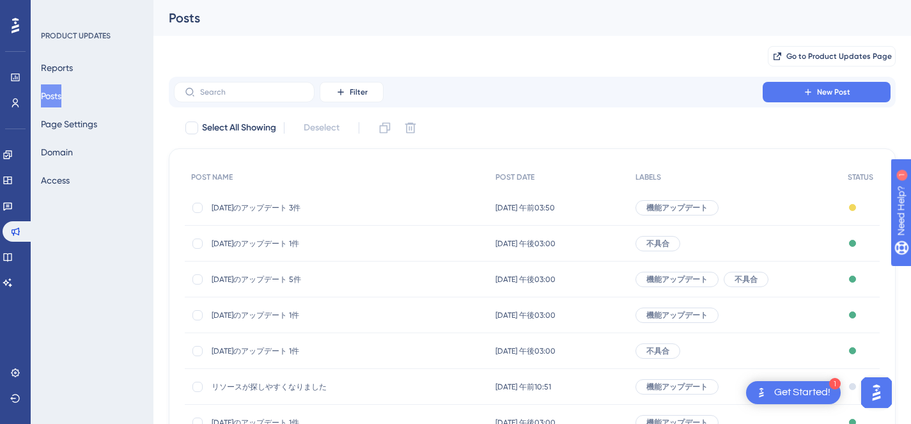
click at [286, 246] on span "[DATE]のアップデート 1件" at bounding box center [314, 243] width 205 height 10
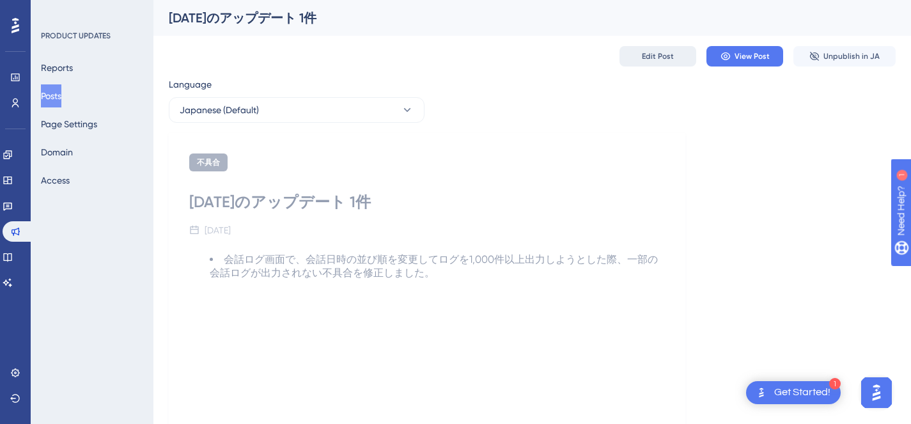
click at [659, 60] on span "Edit Post" at bounding box center [658, 56] width 32 height 10
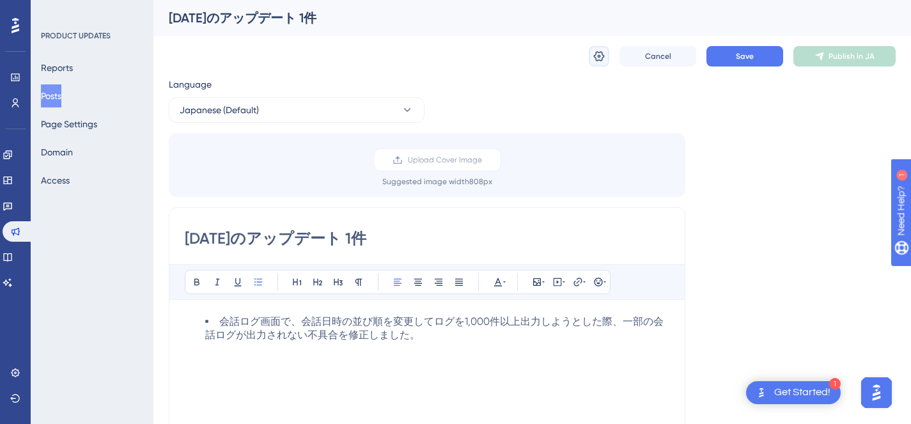
click at [591, 51] on button at bounding box center [599, 56] width 20 height 20
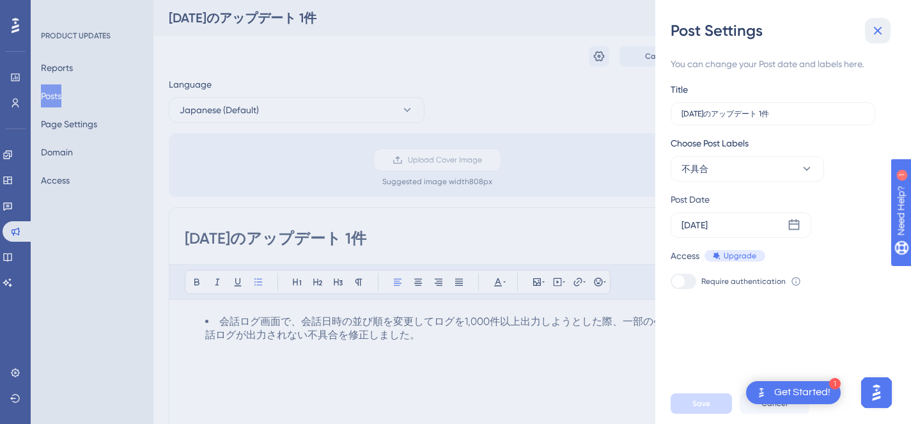
click at [877, 35] on icon at bounding box center [877, 30] width 15 height 15
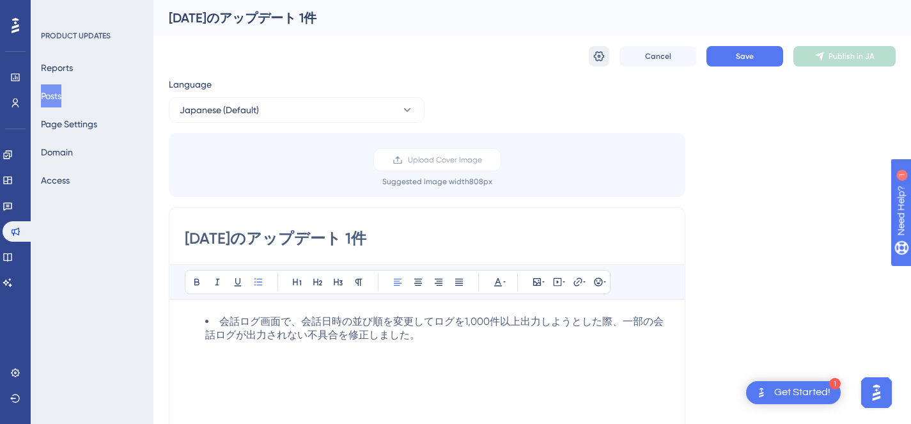
click at [599, 59] on icon at bounding box center [599, 56] width 11 height 10
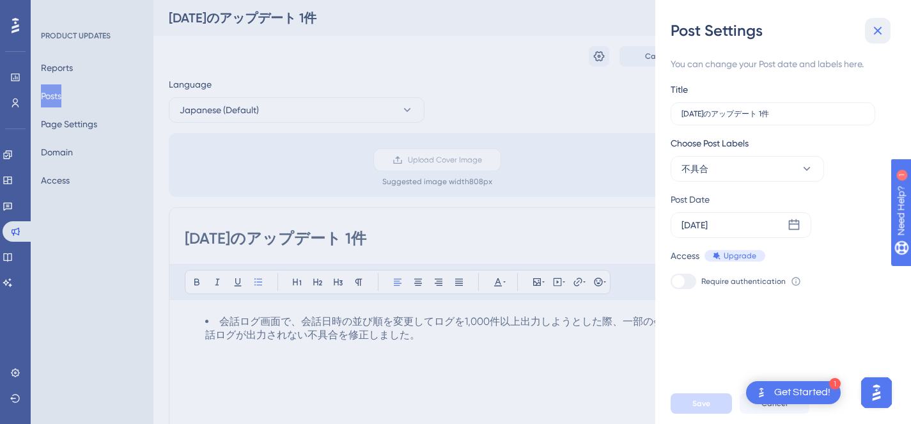
click at [877, 33] on icon at bounding box center [877, 30] width 15 height 15
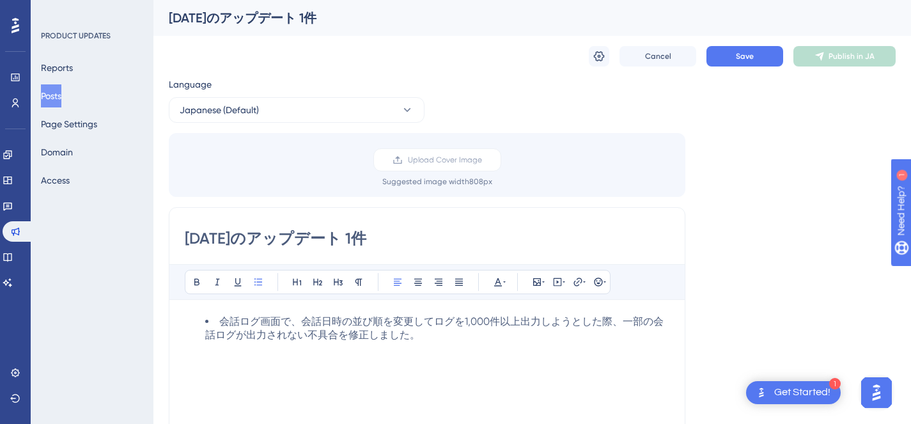
click at [45, 102] on button "Posts" at bounding box center [51, 95] width 20 height 23
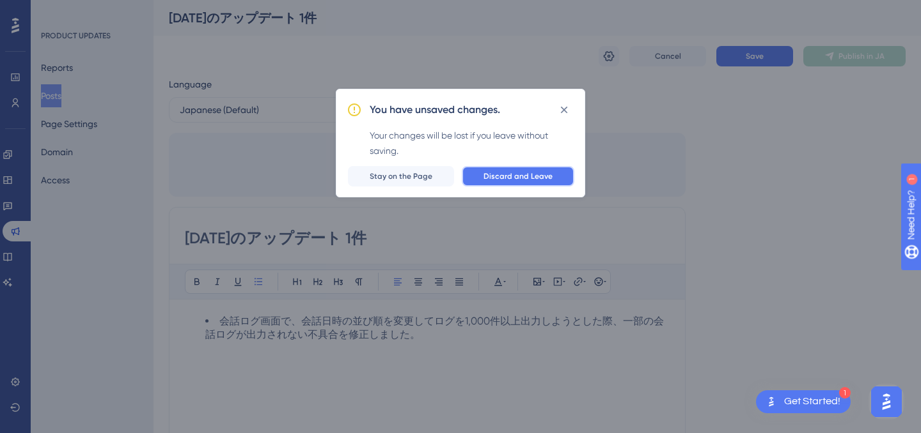
click at [503, 178] on span "Discard and Leave" at bounding box center [517, 176] width 69 height 10
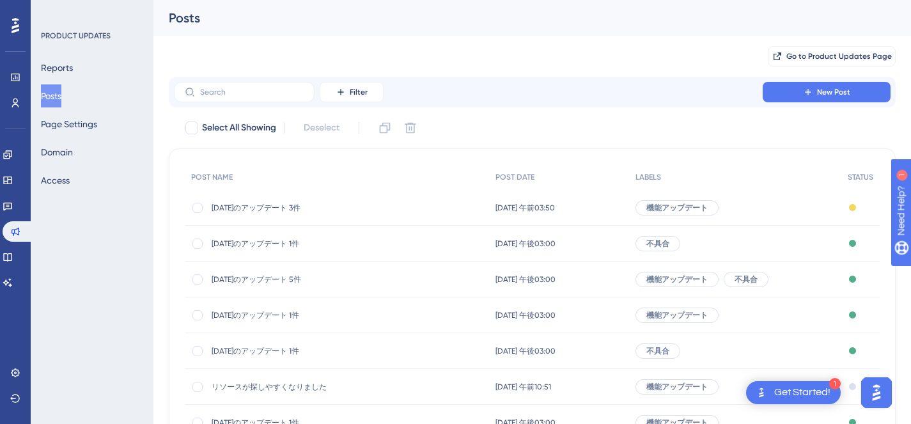
click at [293, 210] on span "2025/08/12のアップデート 3件" at bounding box center [314, 208] width 205 height 10
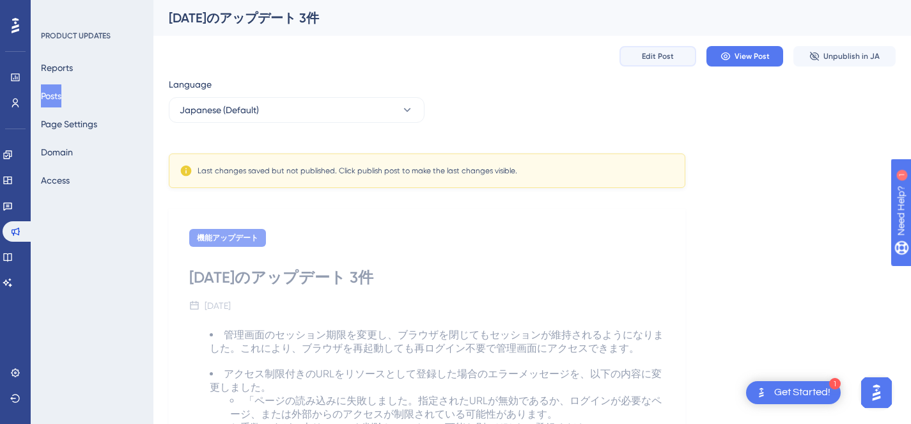
click at [673, 65] on button "Edit Post" at bounding box center [658, 56] width 77 height 20
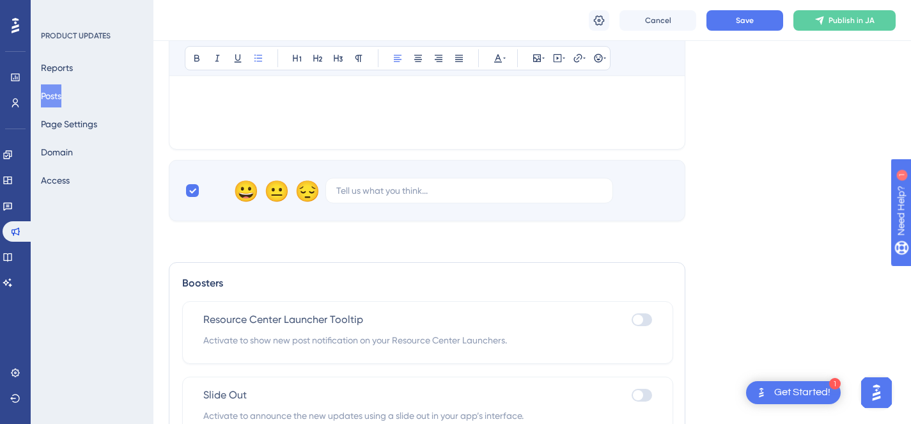
scroll to position [548, 0]
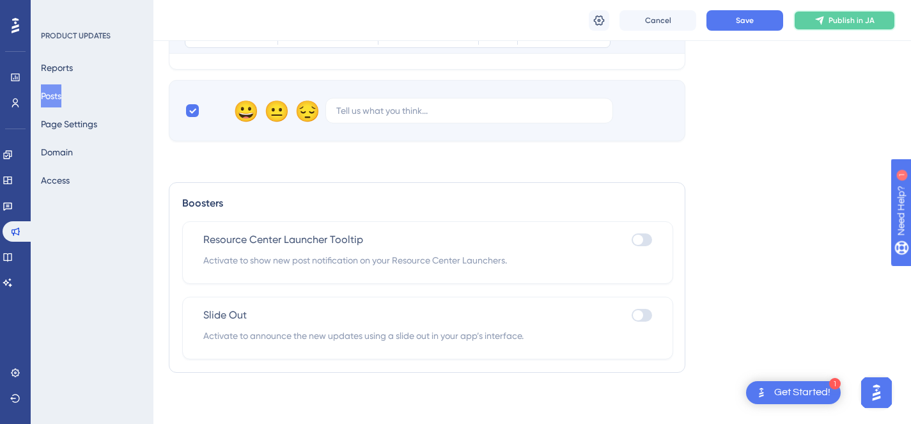
click at [830, 24] on span "Publish in JA" at bounding box center [852, 20] width 46 height 10
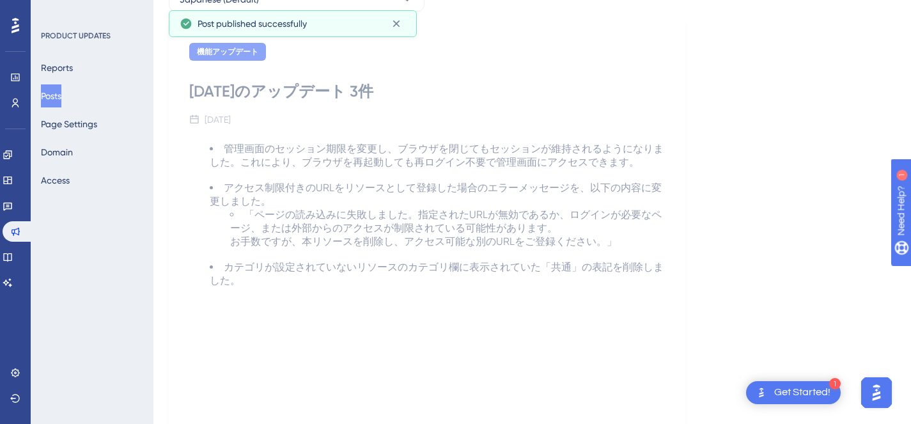
scroll to position [0, 0]
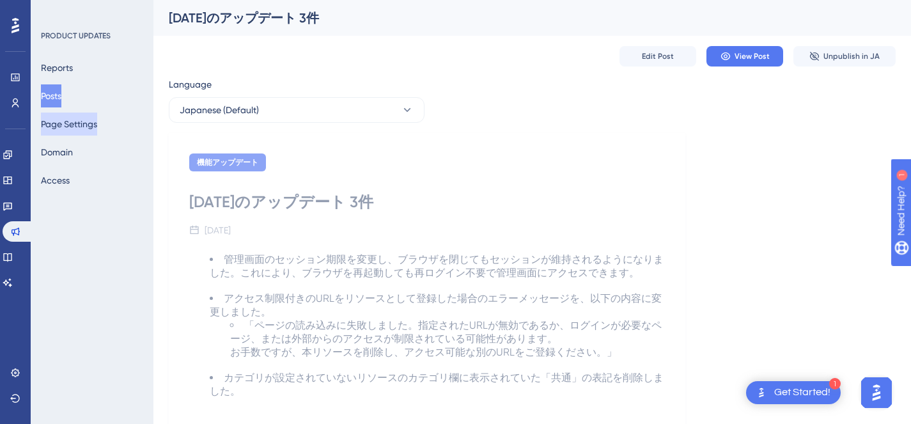
click at [73, 126] on button "Page Settings" at bounding box center [69, 124] width 56 height 23
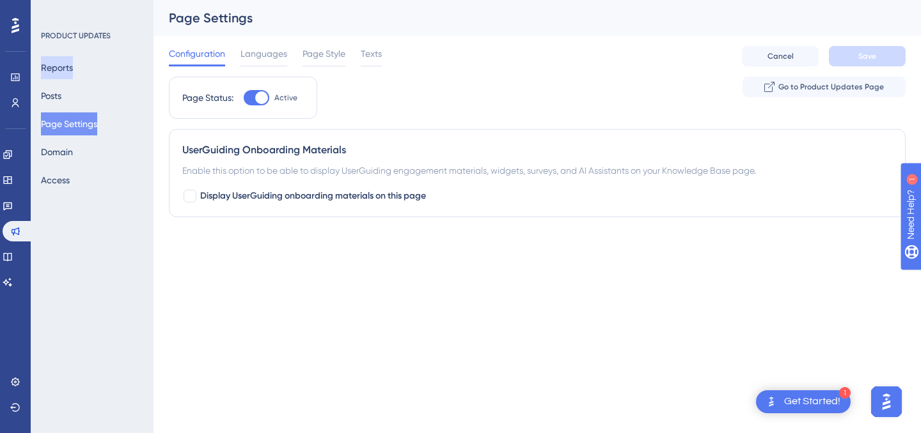
click at [73, 68] on button "Reports" at bounding box center [57, 67] width 32 height 23
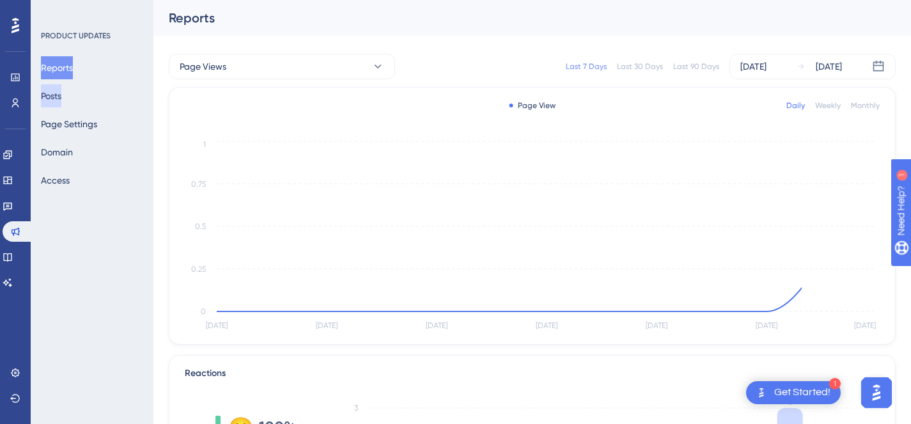
click at [61, 96] on button "Posts" at bounding box center [51, 95] width 20 height 23
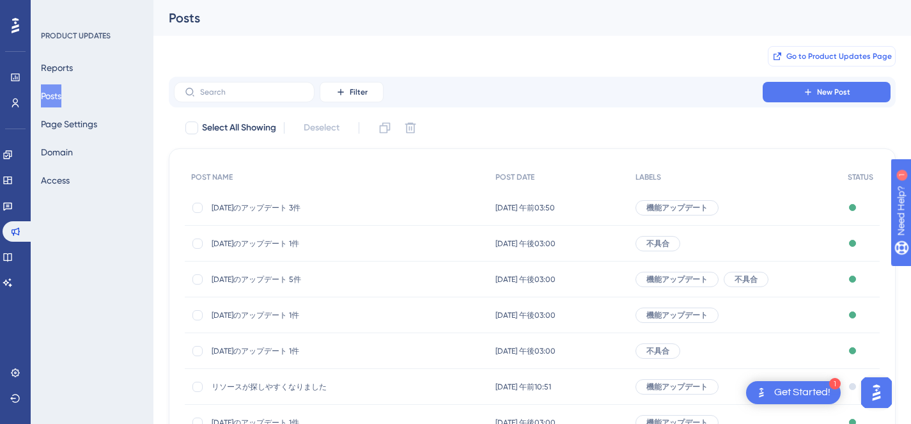
click at [825, 61] on span "Go to Product Updates Page" at bounding box center [838, 56] width 105 height 10
click at [13, 176] on icon at bounding box center [8, 180] width 10 height 10
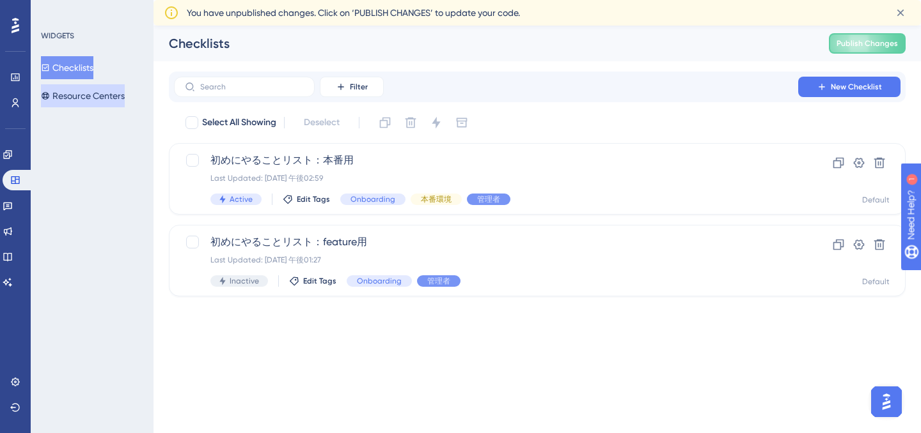
click at [90, 101] on button "Resource Centers" at bounding box center [83, 95] width 84 height 23
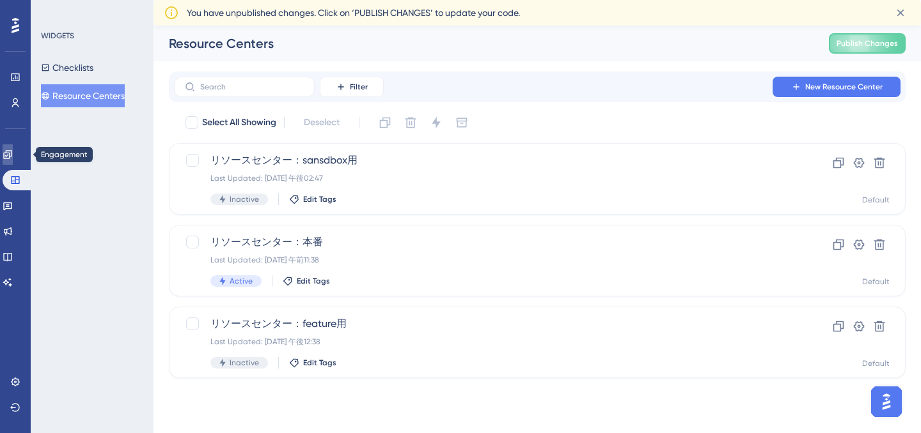
click at [13, 159] on icon at bounding box center [8, 155] width 10 height 10
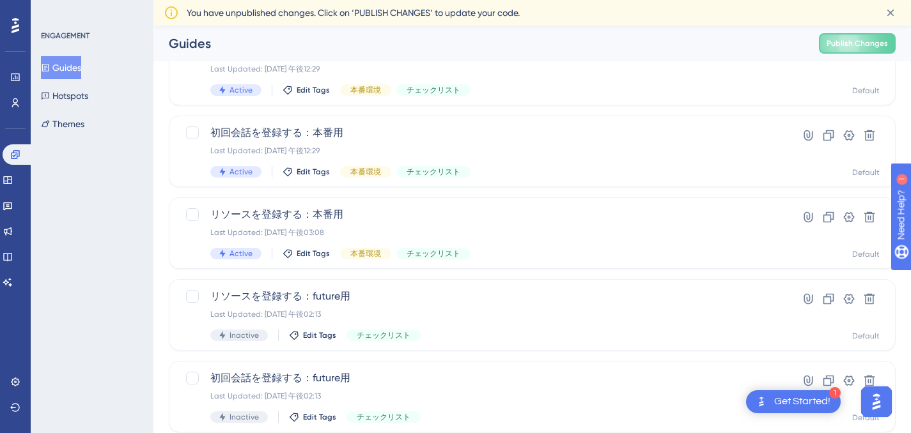
scroll to position [516, 0]
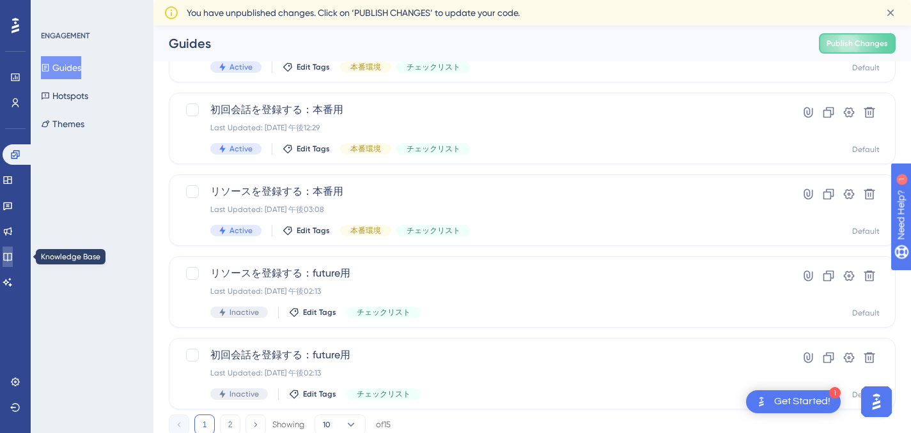
click at [13, 247] on link at bounding box center [8, 257] width 10 height 20
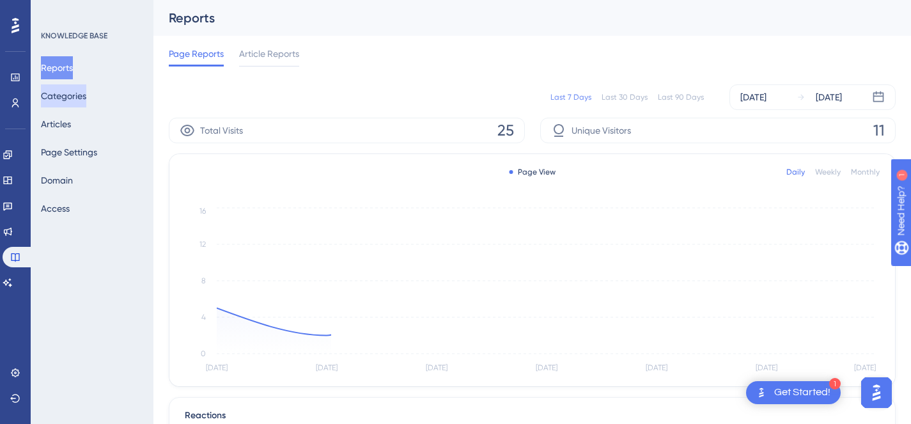
click at [66, 98] on button "Categories" at bounding box center [63, 95] width 45 height 23
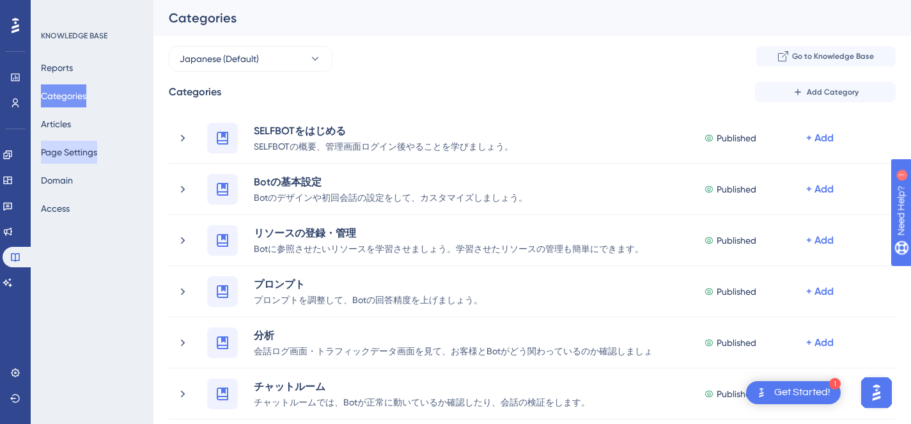
click at [69, 159] on button "Page Settings" at bounding box center [69, 152] width 56 height 23
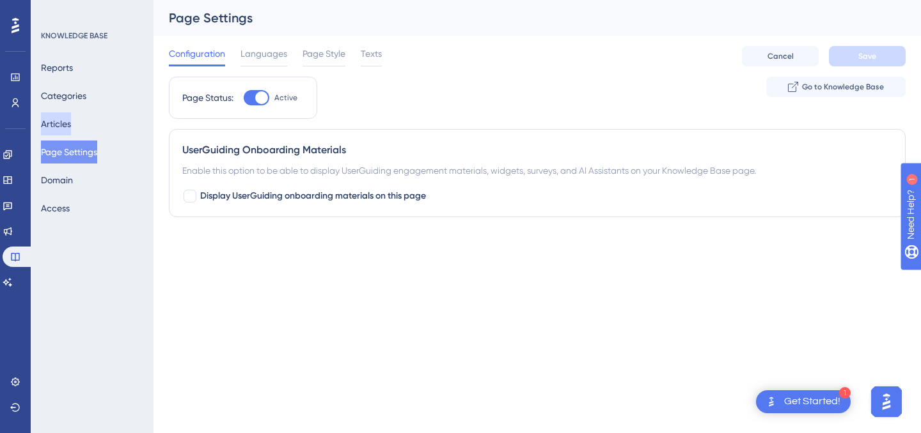
click at [65, 132] on button "Articles" at bounding box center [56, 124] width 30 height 23
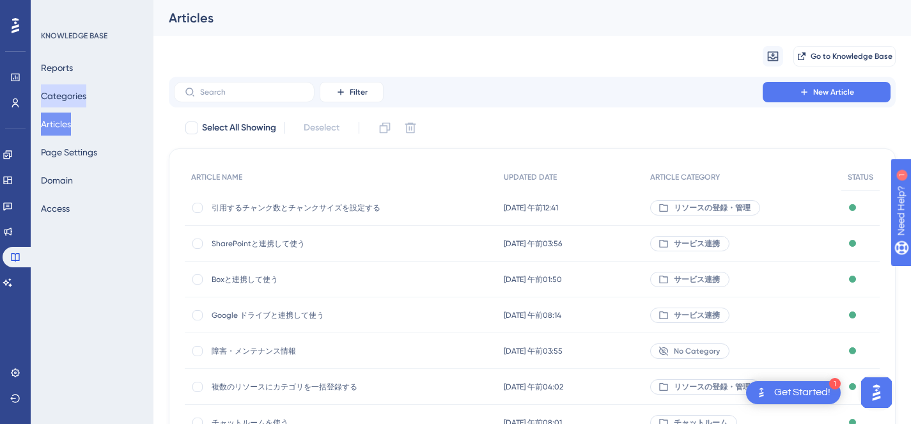
click at [75, 95] on button "Categories" at bounding box center [63, 95] width 45 height 23
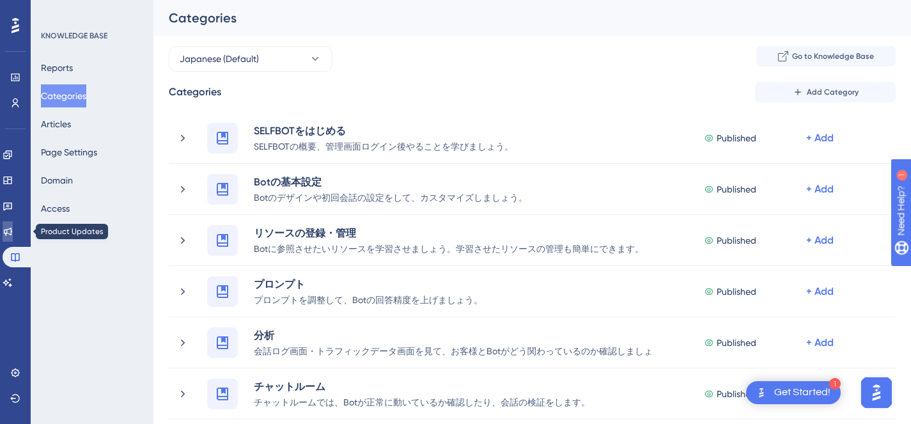
click at [13, 232] on icon at bounding box center [8, 231] width 10 height 10
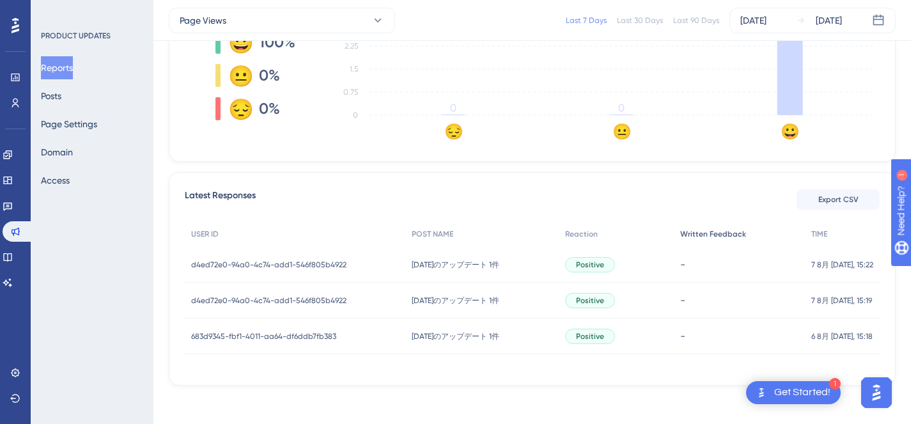
scroll to position [382, 0]
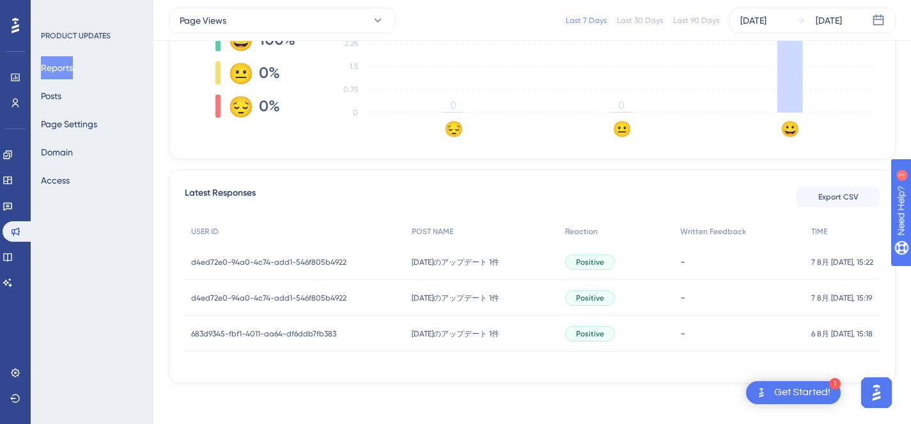
click at [65, 109] on div "Reports Posts Page Settings Domain Access" at bounding box center [93, 124] width 104 height 136
click at [61, 103] on button "Posts" at bounding box center [51, 95] width 20 height 23
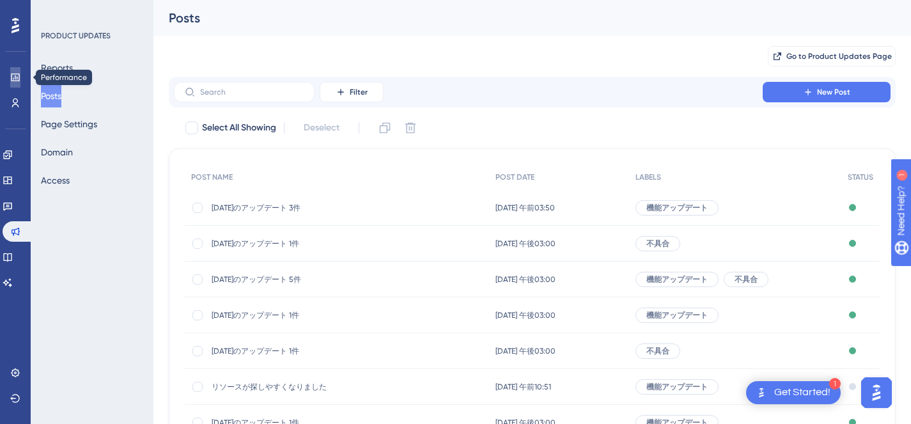
click at [19, 74] on icon at bounding box center [15, 78] width 8 height 8
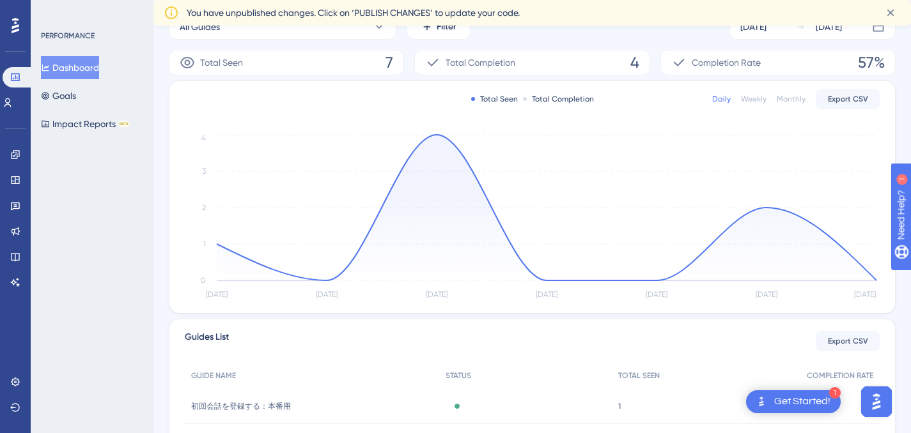
scroll to position [332, 0]
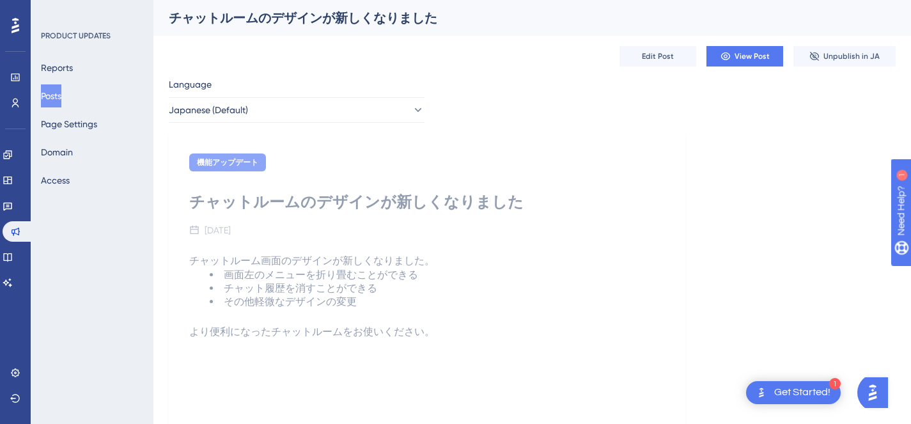
click at [52, 98] on button "Posts" at bounding box center [51, 95] width 20 height 23
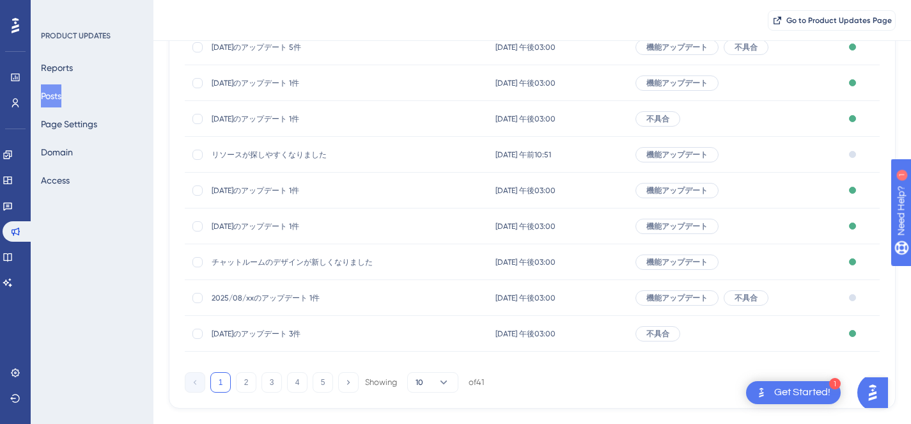
scroll to position [227, 0]
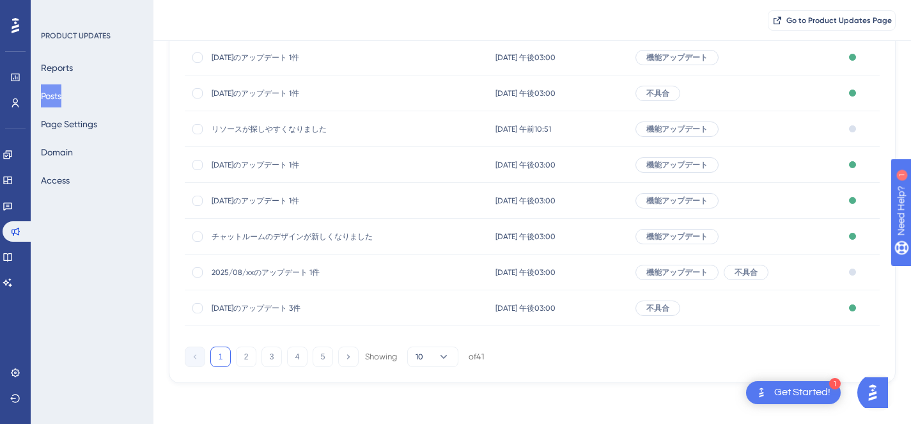
click at [297, 276] on span "2025/08/xxのアップデート 1件" at bounding box center [314, 272] width 205 height 10
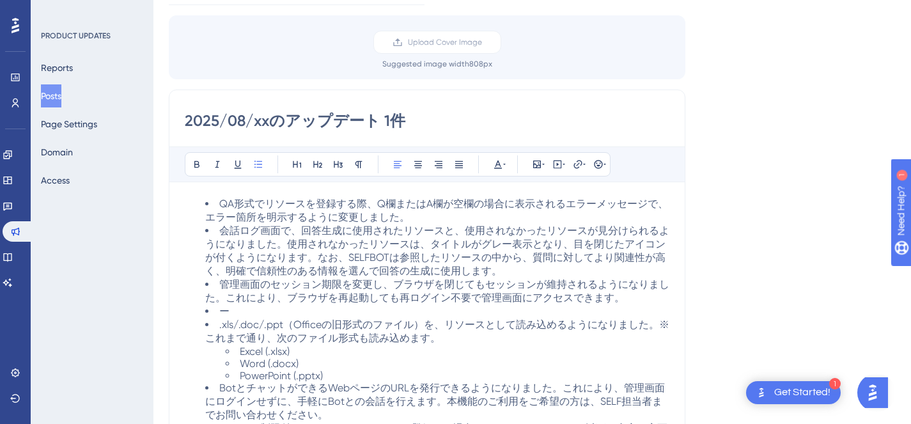
scroll to position [116, 0]
drag, startPoint x: 412, startPoint y: 122, endPoint x: 172, endPoint y: 127, distance: 239.8
click at [172, 127] on div "2025/08/xxのアップデート 1件 Bold Italic Underline Bullet Point Heading 1 Heading 2 Hea…" at bounding box center [427, 312] width 517 height 442
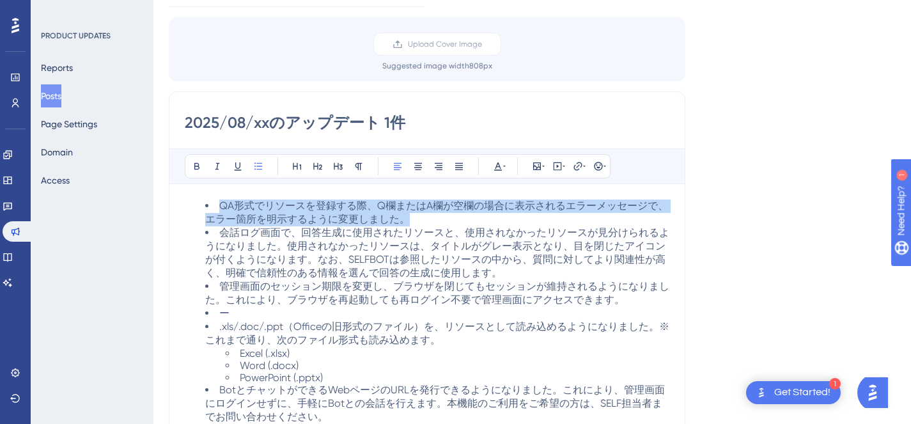
drag, startPoint x: 203, startPoint y: 205, endPoint x: 416, endPoint y: 217, distance: 213.8
click at [416, 217] on ul "QA形式でリソースを登録する際、Q欄またはA欄が空欄の場合に表示されるエラーメッセージで、エラー箇所を明示するように変更しました。 会話ログ画面で、回答生成に…" at bounding box center [427, 358] width 485 height 318
copy span "QA形式でリソースを登録する際、Q欄またはA欄が空欄の場合に表示されるエラーメッセージで、エラー箇所を明示するように変更しました。"
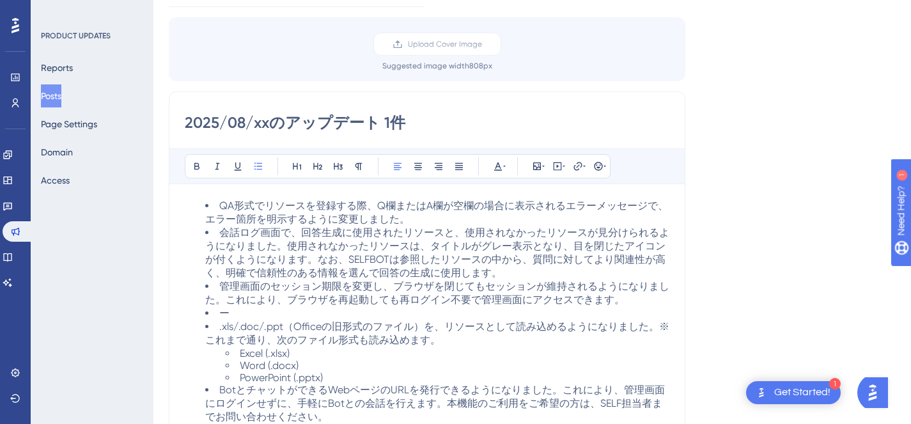
click at [245, 254] on span "会話ログ画面で、回答生成に使用されたリソースと、使用されなかったリソースが見分けられるようになりました。使用されなかったリソースは、タイトルがグレー表示となり…" at bounding box center [437, 252] width 464 height 52
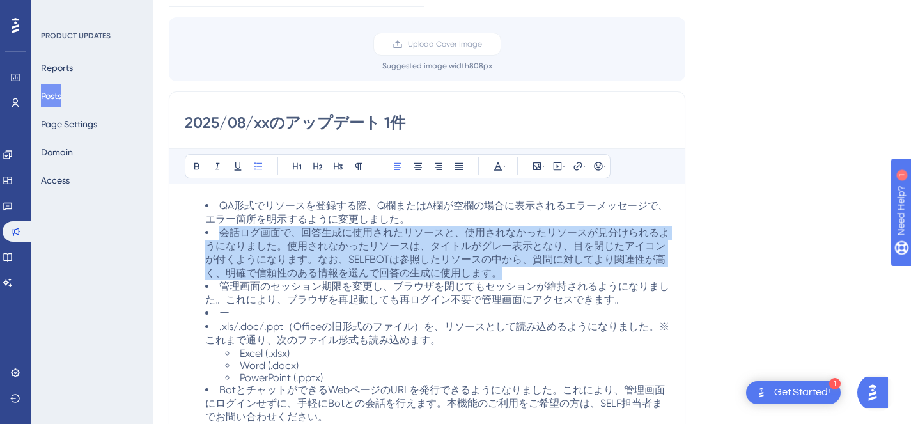
drag, startPoint x: 219, startPoint y: 236, endPoint x: 657, endPoint y: 282, distance: 440.4
click at [657, 280] on li "会話ログ画面で、回答生成に使用されたリソースと、使用されなかったリソースが見分けられるようになりました。使用されなかったリソースは、タイトルがグレー表示となり…" at bounding box center [437, 253] width 464 height 54
copy span "会話ログ画面で、回答生成に使用されたリソースと、使用されなかったリソースが見分けられるようになりました。使用されなかったリソースは、タイトルがグレー表示となり…"
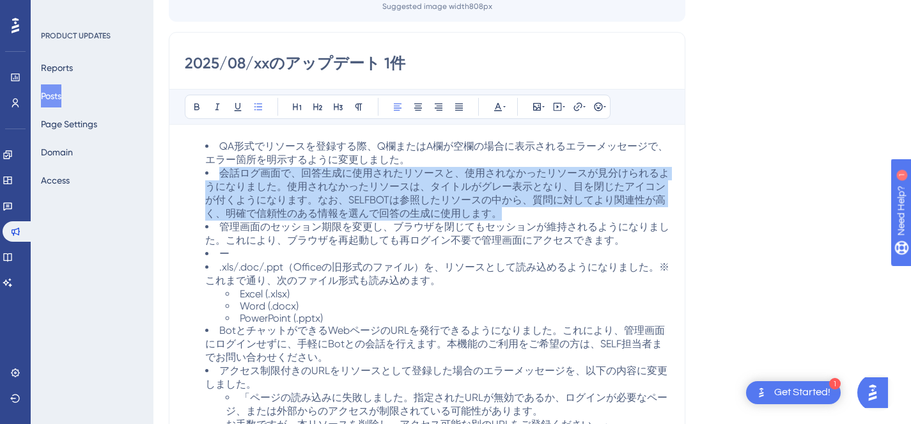
scroll to position [179, 0]
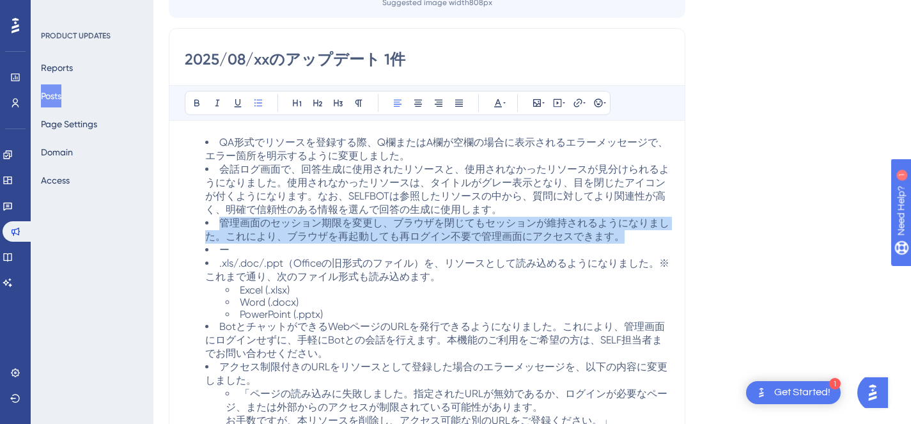
drag, startPoint x: 222, startPoint y: 237, endPoint x: 641, endPoint y: 246, distance: 419.5
click at [641, 244] on li "管理画面のセッション期限を変更し、ブラウザを閉じてもセッションが維持されるようになりました。これにより、ブラウザを再起動しても再ログイン不要で管理画面にアクセ…" at bounding box center [437, 230] width 464 height 27
copy span "管理画面のセッション期限を変更し、ブラウザを閉じてもセッションが維持されるようになりました。これにより、ブラウザを再起動しても再ログイン不要で管理画面にアクセ…"
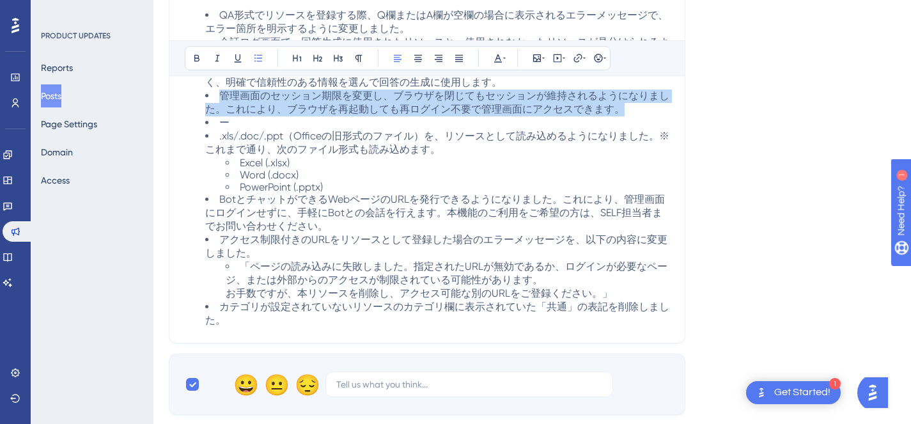
scroll to position [322, 0]
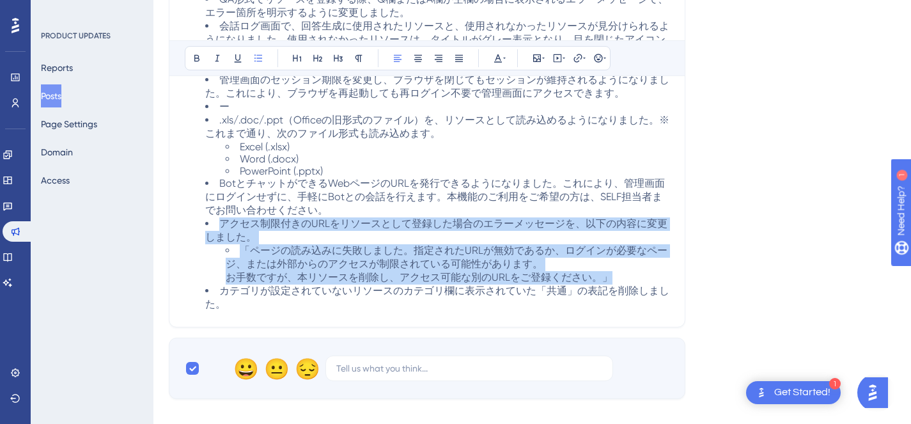
drag, startPoint x: 219, startPoint y: 252, endPoint x: 655, endPoint y: 309, distance: 439.7
click at [655, 309] on ul "QA形式でリソースを登録する際、Q欄またはA欄が空欄の場合に表示されるエラーメッセージで、エラー箇所を明示するように変更しました。 会話ログ画面で、回答生成に…" at bounding box center [427, 152] width 485 height 318
copy ul "アクセス制限付きのURLをリソースとして登録した場合のエラーメッセージを、以下の内容に変更しました。 「ページの読み込みに失敗しました。指定されたURLが無効…"
click at [353, 285] on li "「ページの読み込みに失敗しました。指定されたURLが無効であるか、ログインが必要なページ、または外部からのアクセスが制限されている可能性があります。 お手数で…" at bounding box center [448, 264] width 444 height 40
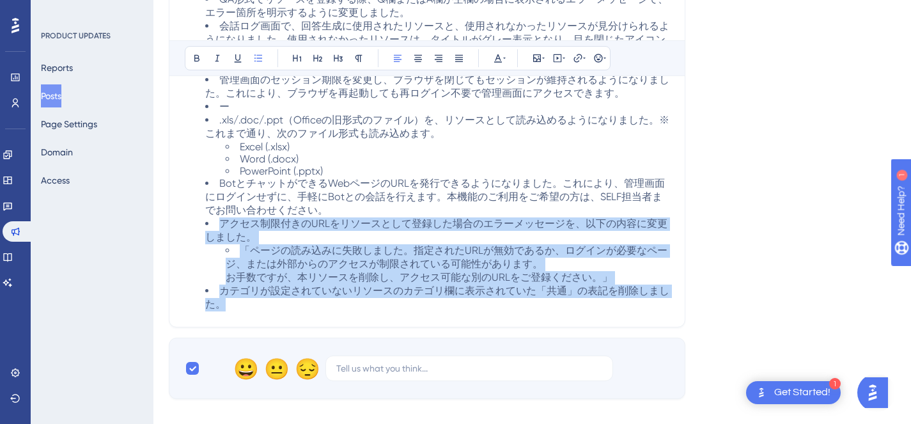
drag, startPoint x: 222, startPoint y: 251, endPoint x: 543, endPoint y: 356, distance: 337.2
click at [543, 327] on div "2025/08/xxのアップデート 1件 Bold Italic Underline Bullet Point Heading 1 Heading 2 Hea…" at bounding box center [427, 106] width 517 height 442
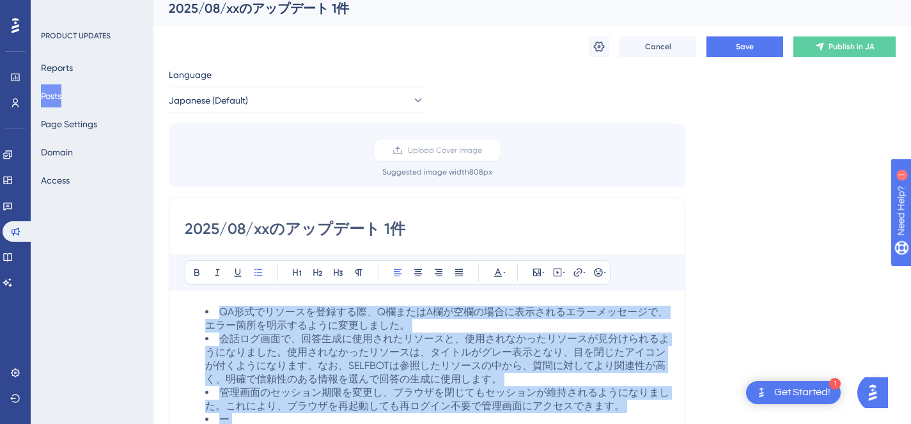
scroll to position [0, 0]
